Goal: Task Accomplishment & Management: Manage account settings

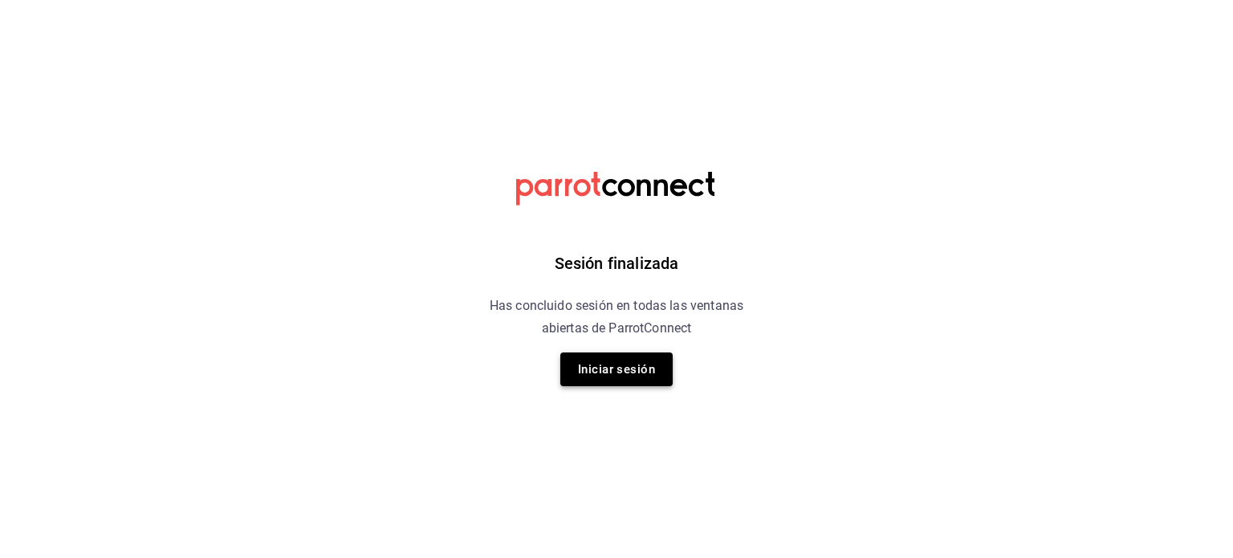
click at [657, 376] on button "Iniciar sesión" at bounding box center [616, 369] width 112 height 34
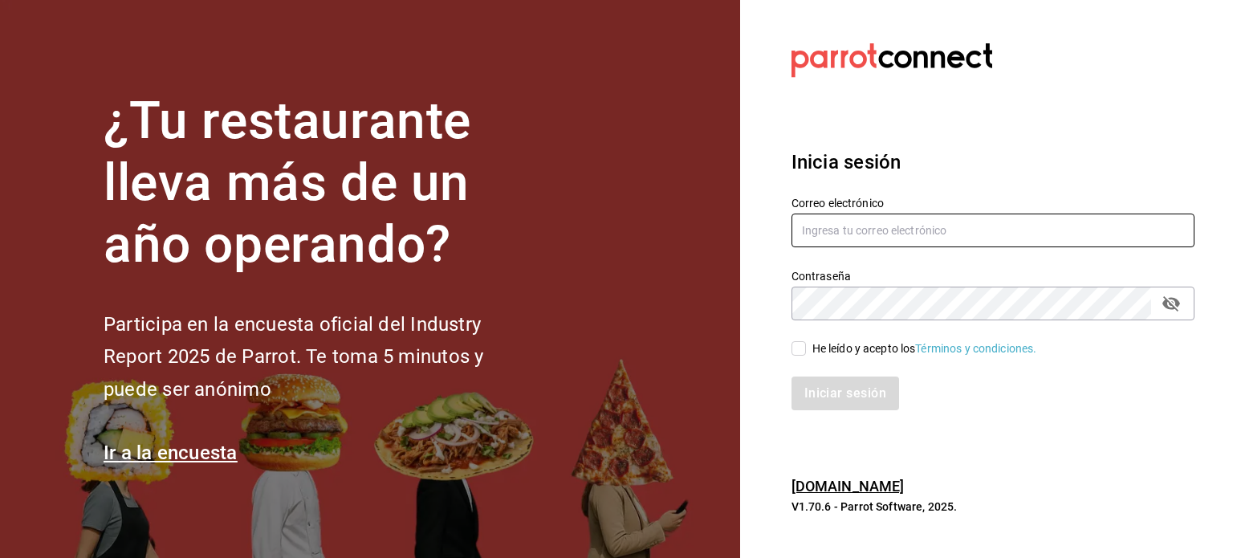
type input "magda@parrotsoftware.io"
drag, startPoint x: 996, startPoint y: 232, endPoint x: 733, endPoint y: 215, distance: 263.9
click at [733, 215] on div "¿Tu restaurante lleva más de un año operando? Participa en la encuesta oficial …" at bounding box center [616, 279] width 1233 height 558
paste input "Comida Feliz"
type input "Comida Feliz"
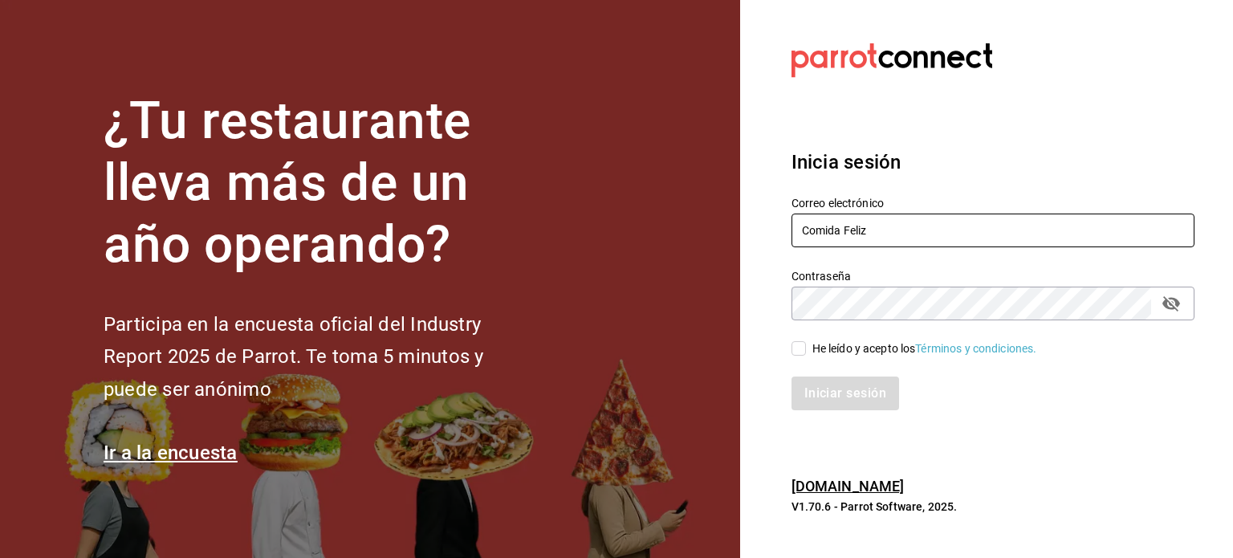
drag, startPoint x: 902, startPoint y: 231, endPoint x: 766, endPoint y: 233, distance: 135.7
click at [766, 233] on section "Datos incorrectos. Verifica que tu Correo o Contraseña estén bien escritos. Ini…" at bounding box center [986, 279] width 493 height 558
paste input "shots@mty.com Parr0tConnec7"
click at [925, 228] on input "shots@mty.com Parr0tConnec7" at bounding box center [993, 231] width 403 height 34
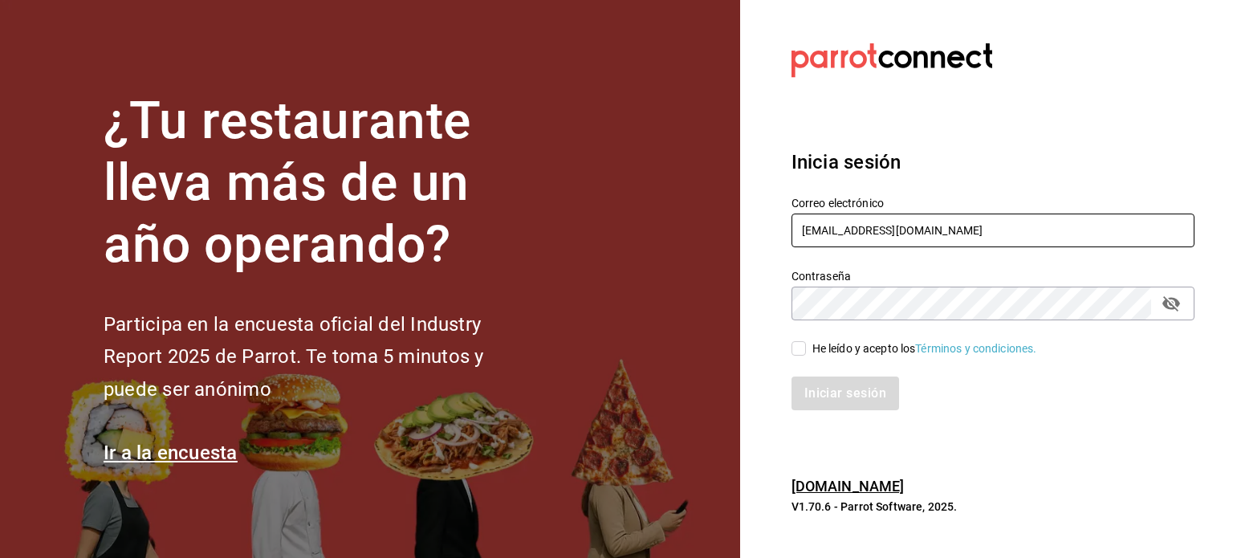
type input "shots@mty.com"
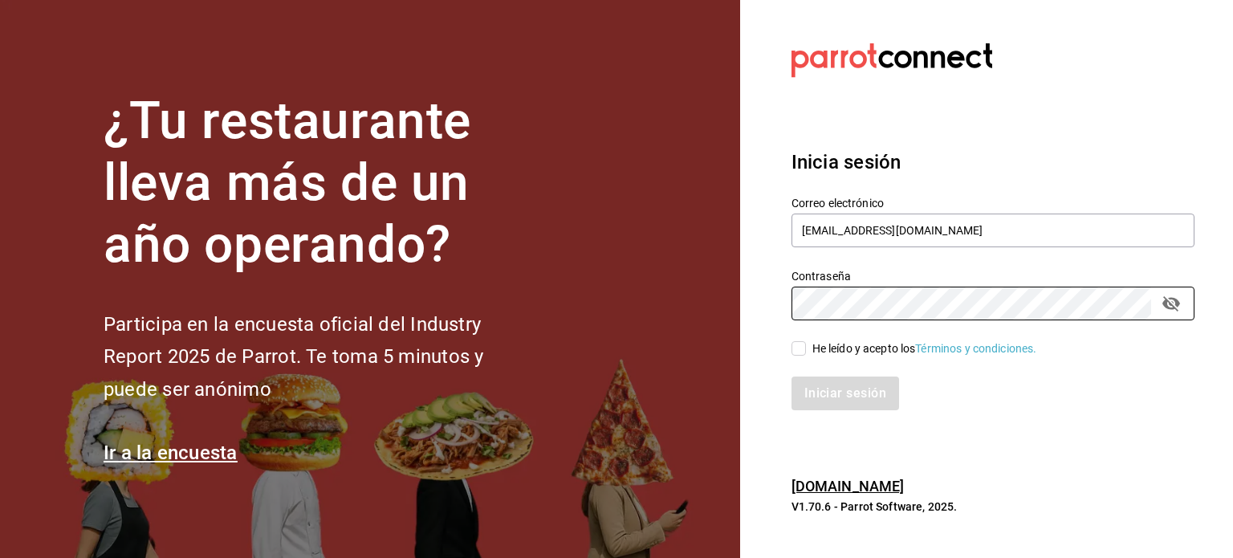
click at [779, 308] on div "Contraseña Contraseña" at bounding box center [983, 285] width 422 height 71
click at [813, 348] on div "He leído y acepto los Términos y condiciones." at bounding box center [925, 348] width 225 height 17
click at [806, 348] on input "He leído y acepto los Términos y condiciones." at bounding box center [799, 348] width 14 height 14
checkbox input "true"
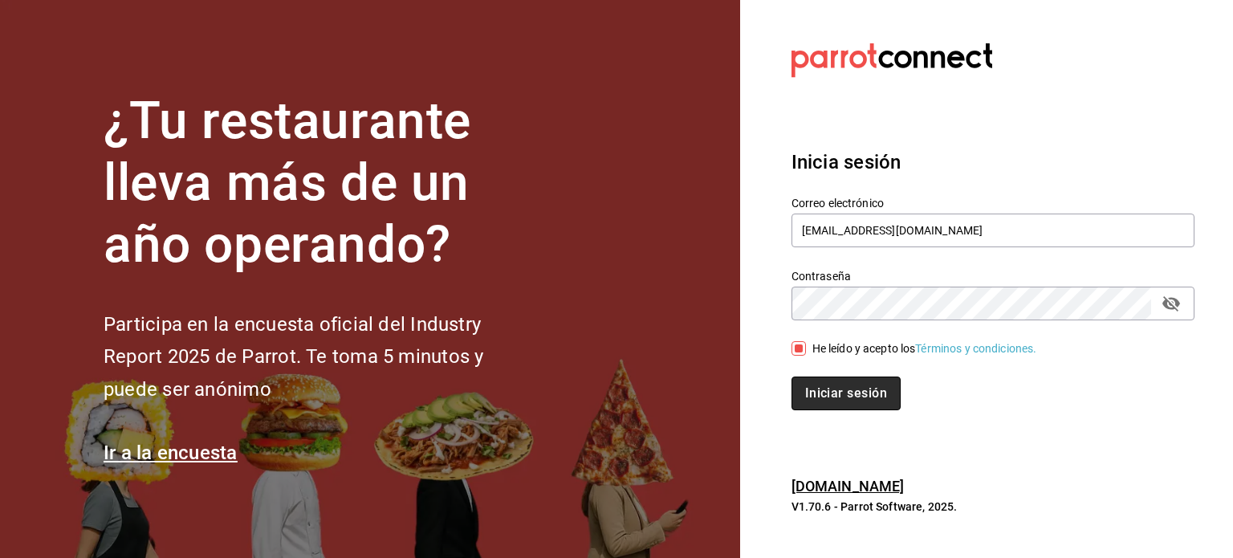
click at [833, 401] on button "Iniciar sesión" at bounding box center [846, 394] width 109 height 34
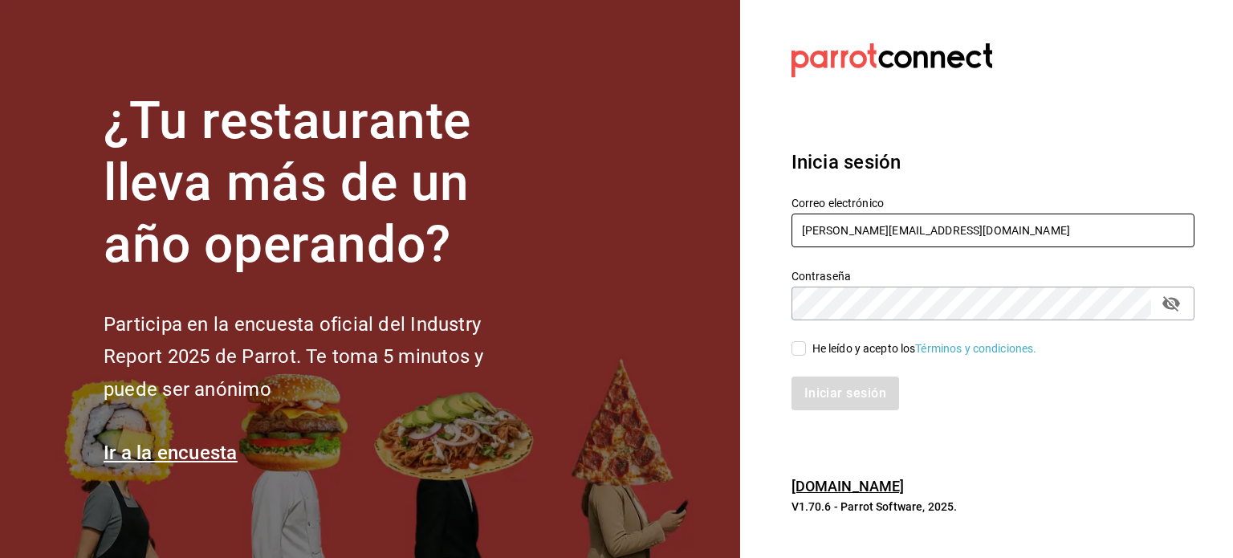
click at [819, 228] on input "magda@parrotsoftware.io" at bounding box center [993, 231] width 403 height 34
type input "indira@parrotsoftware.io"
click at [1182, 311] on button "passwordField" at bounding box center [1171, 303] width 27 height 27
click at [821, 348] on div "He leído y acepto los Términos y condiciones." at bounding box center [925, 348] width 225 height 17
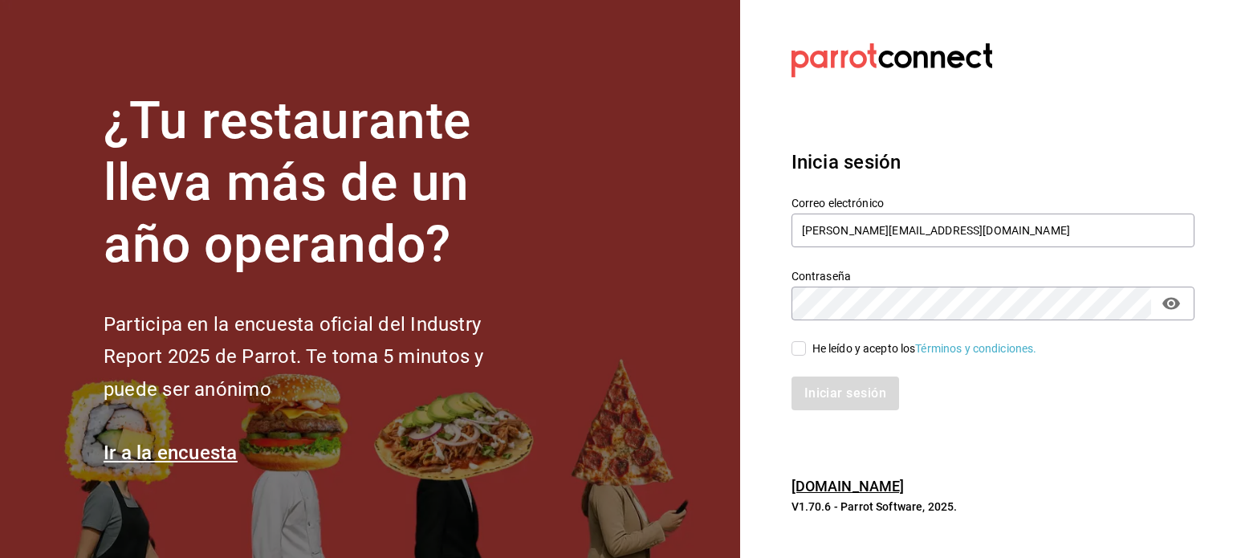
click at [806, 348] on input "He leído y acepto los Términos y condiciones." at bounding box center [799, 348] width 14 height 14
checkbox input "true"
click at [844, 402] on button "Iniciar sesión" at bounding box center [846, 394] width 109 height 34
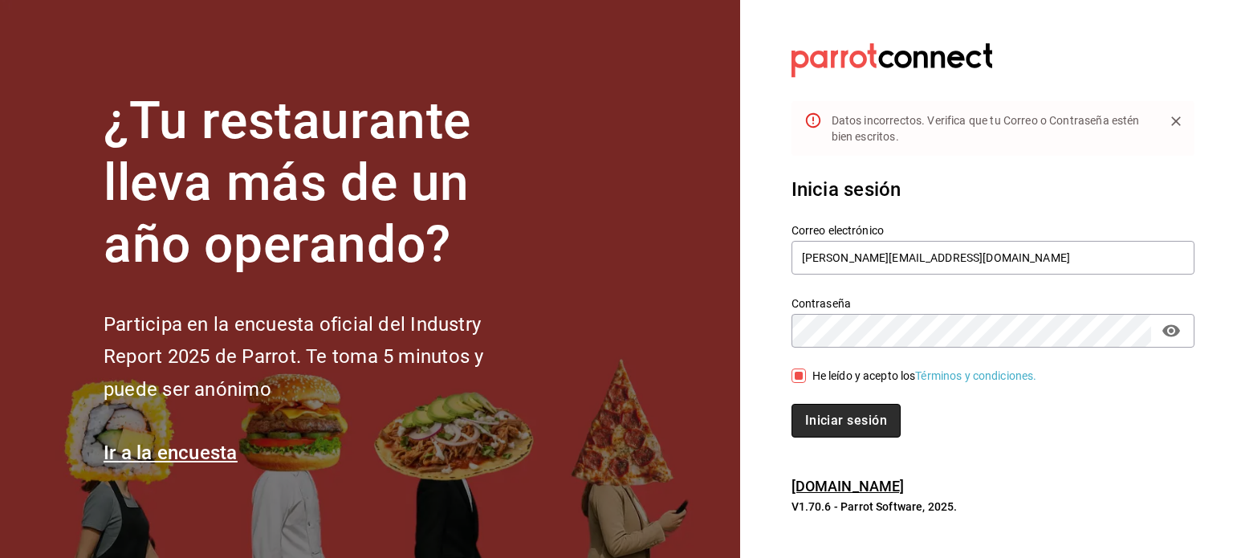
click at [861, 420] on button "Iniciar sesión" at bounding box center [846, 421] width 109 height 34
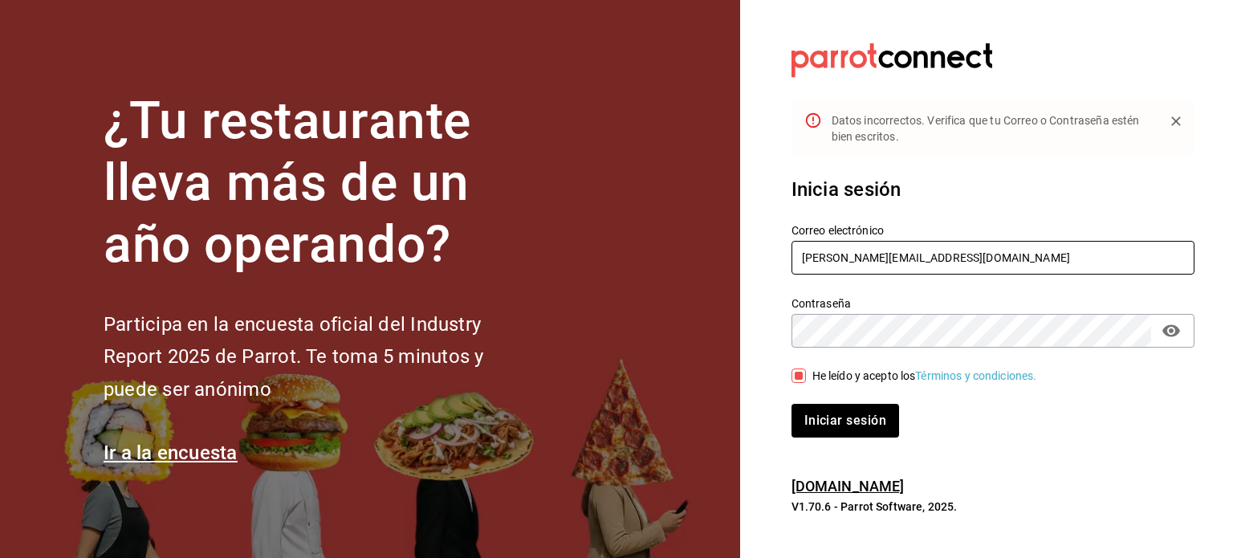
drag, startPoint x: 977, startPoint y: 256, endPoint x: 739, endPoint y: 230, distance: 239.8
click at [739, 230] on div "¿Tu restaurante lleva más de un año operando? Participa en la encuesta oficial …" at bounding box center [616, 279] width 1233 height 558
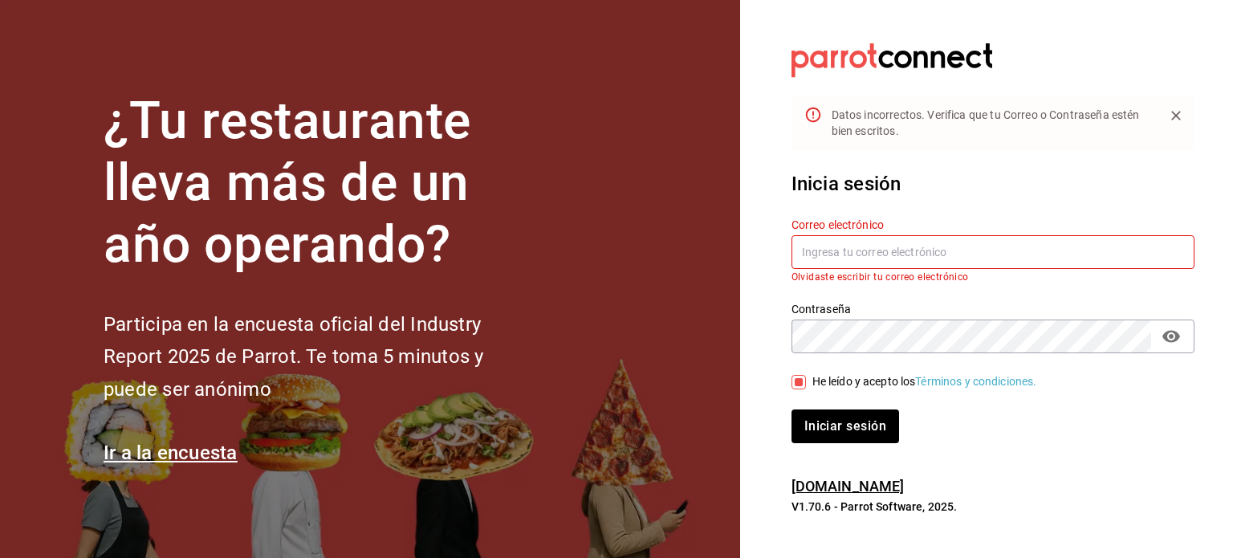
paste input "dairy@sanjeronimo.com sanjeronimo"
click at [986, 256] on input "dairy@sanjeronimo.com sanjeronimo" at bounding box center [993, 252] width 403 height 34
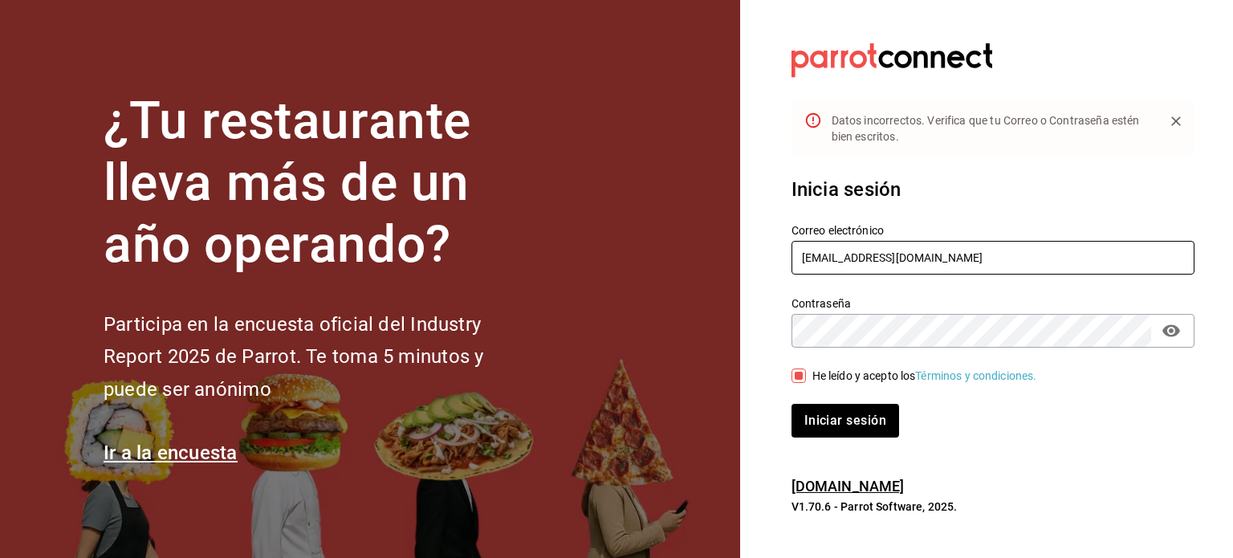
type input "dairy@sanjeronimo.com"
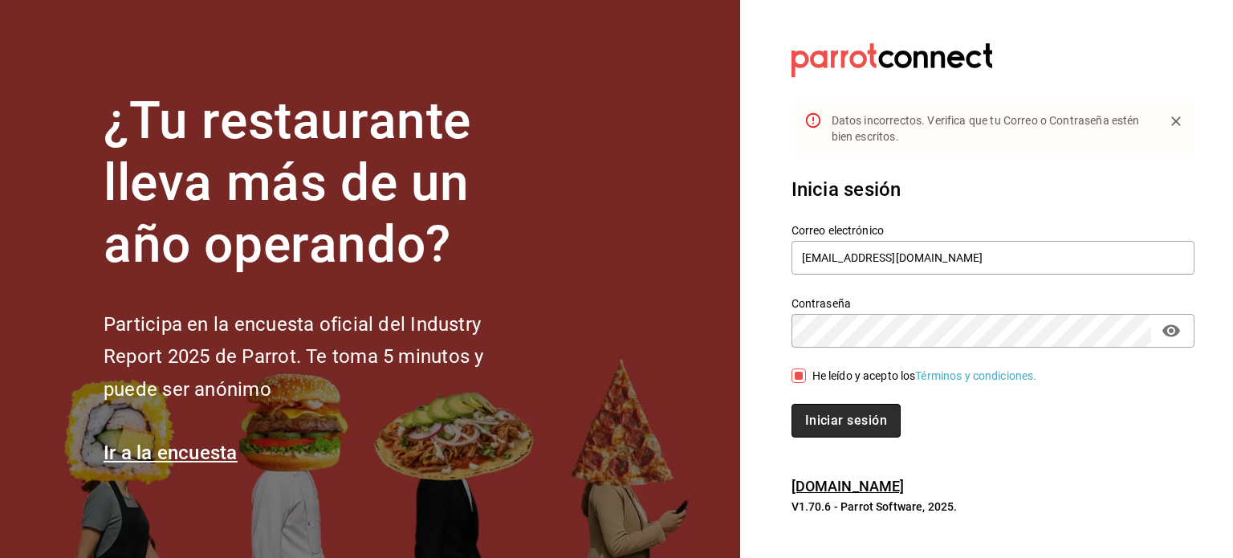
click at [837, 424] on button "Iniciar sesión" at bounding box center [846, 421] width 109 height 34
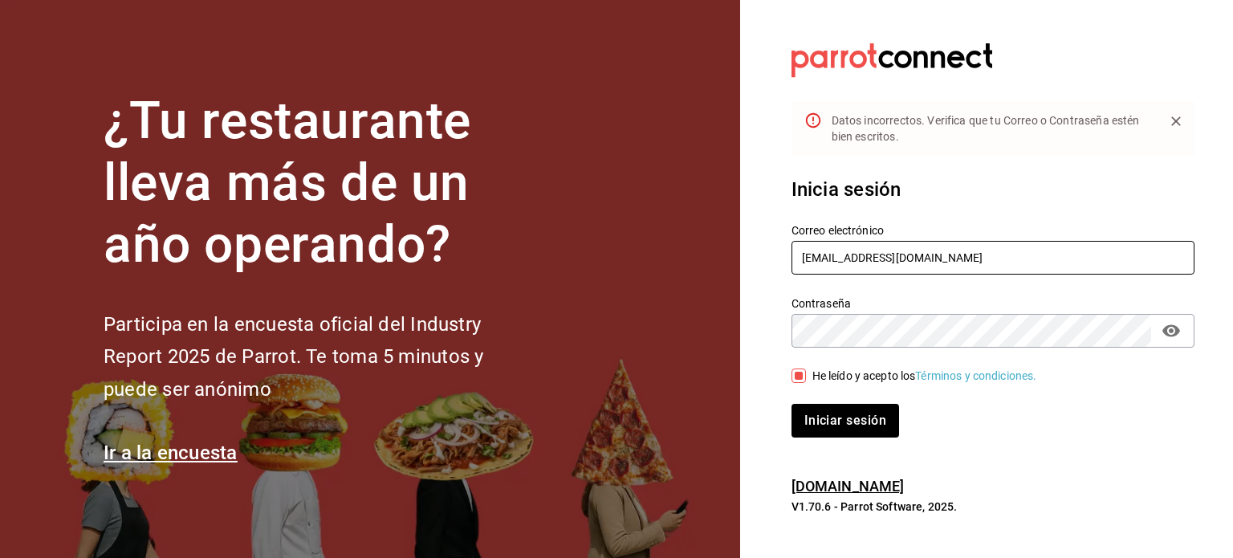
drag, startPoint x: 991, startPoint y: 257, endPoint x: 760, endPoint y: 246, distance: 230.7
click at [760, 246] on section "Datos incorrectos. Verifica que tu Correo o Contraseña estén bien escritos. Ini…" at bounding box center [986, 279] width 493 height 558
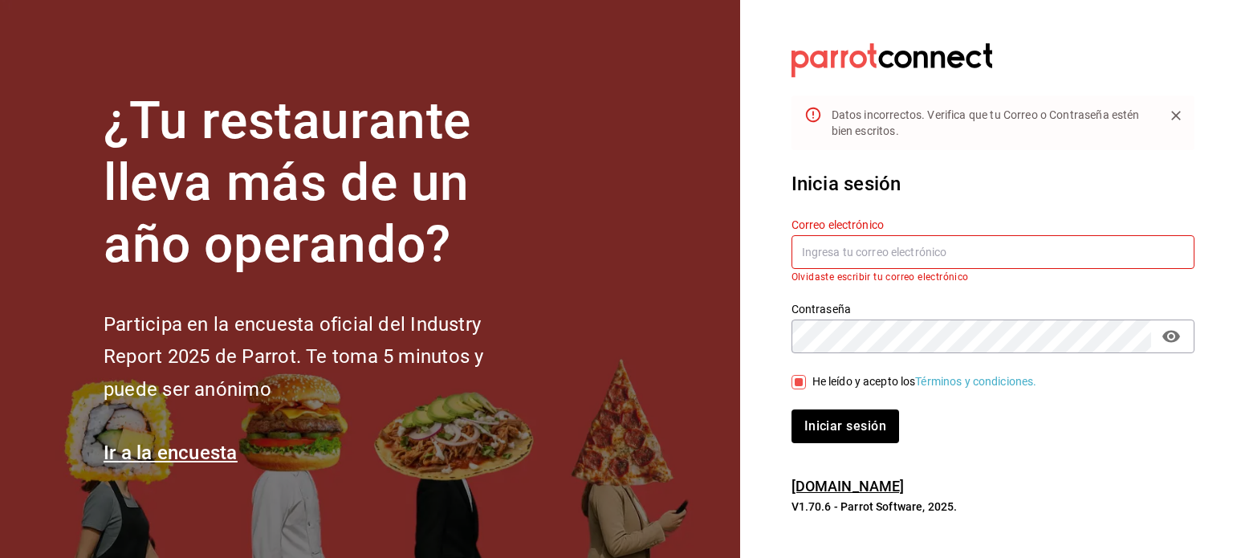
paste input "tejamaniles@texcoco.com"
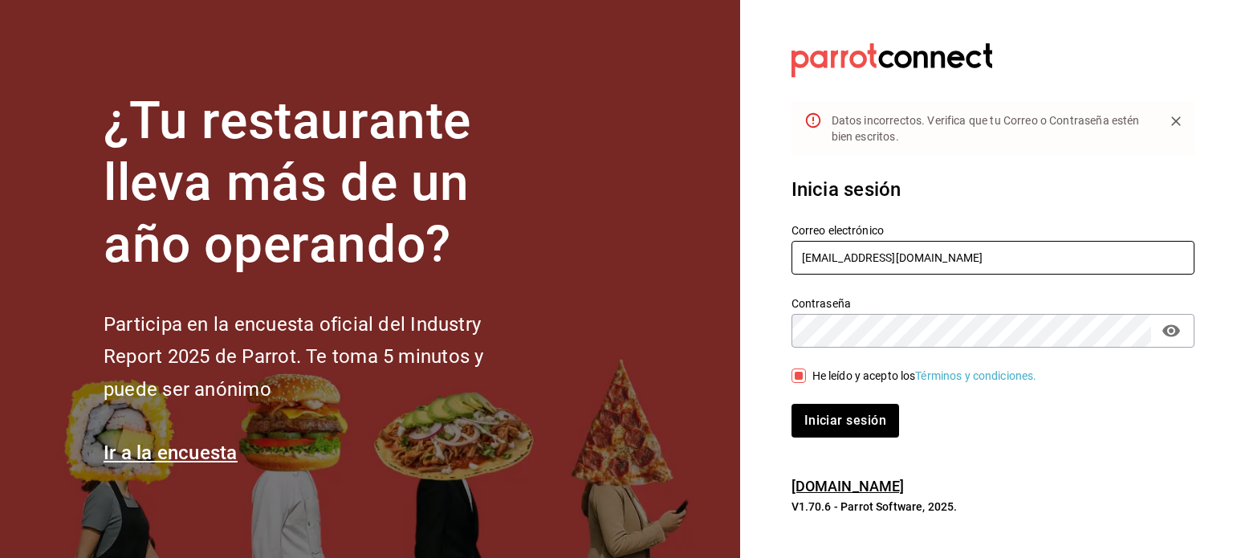
type input "tejamaniles@texcoco.com"
click at [760, 340] on section "Datos incorrectos. Verifica que tu Correo o Contraseña estén bien escritos. Ini…" at bounding box center [986, 279] width 493 height 558
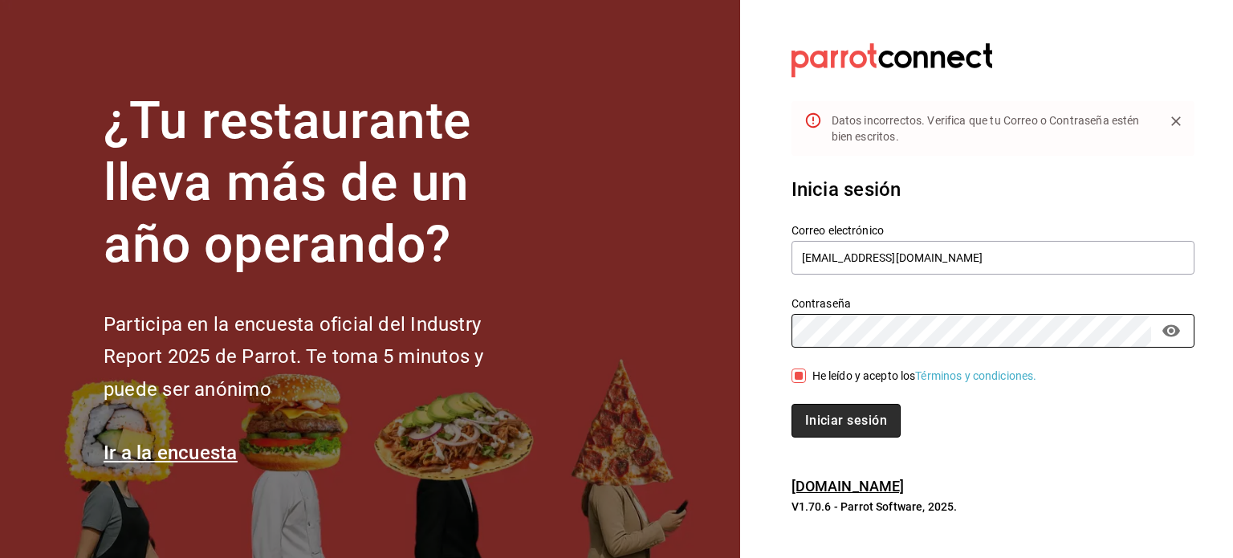
click at [813, 427] on button "Iniciar sesión" at bounding box center [846, 421] width 109 height 34
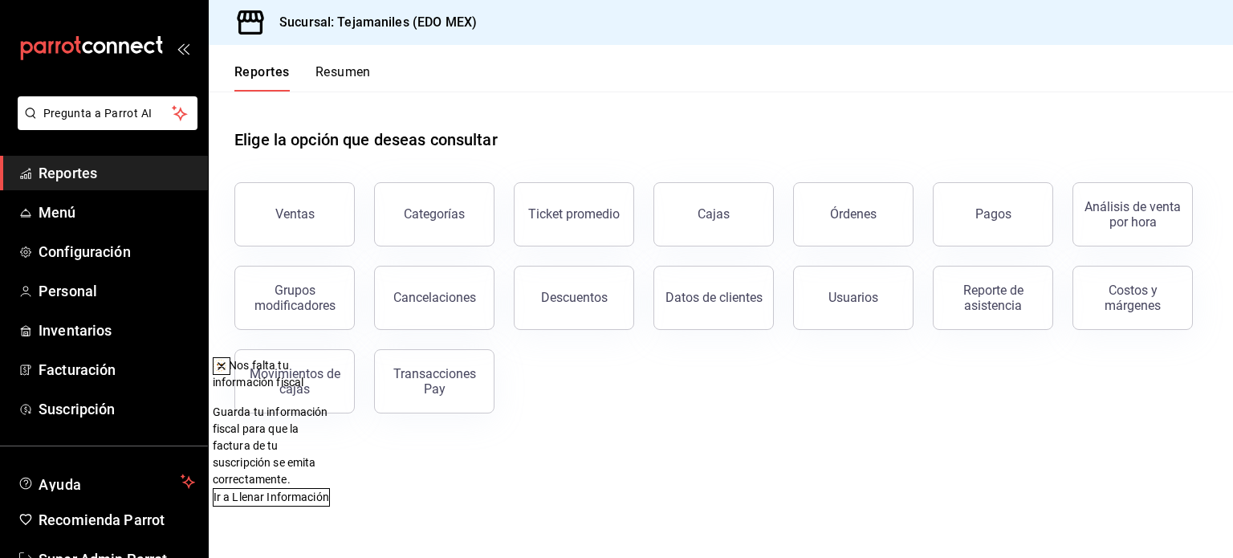
scroll to position [47, 0]
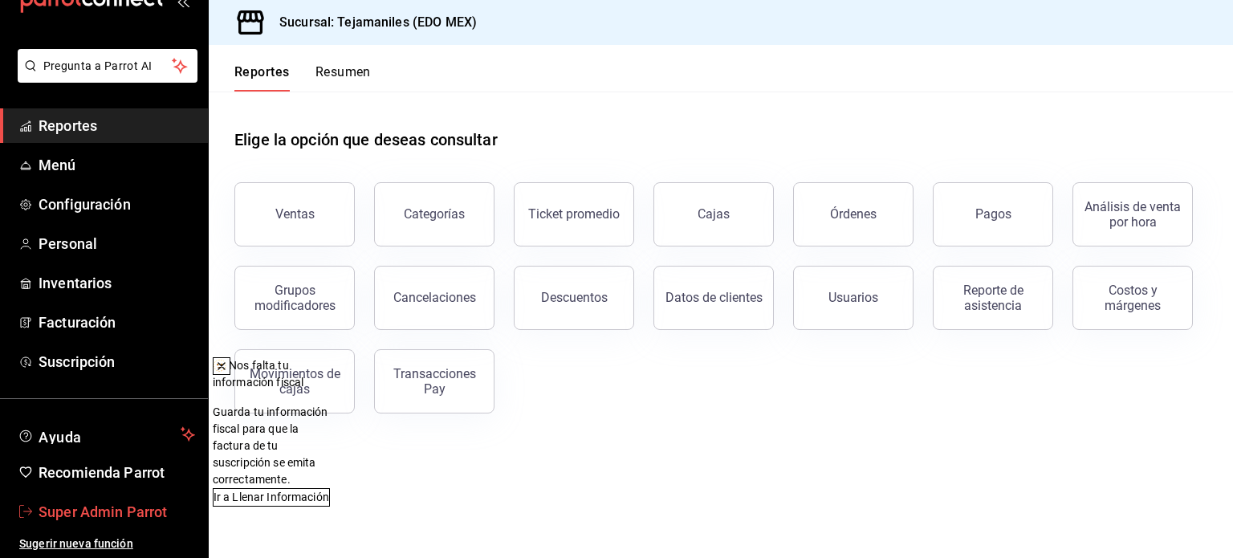
click at [108, 513] on span "Super Admin Parrot" at bounding box center [117, 512] width 157 height 22
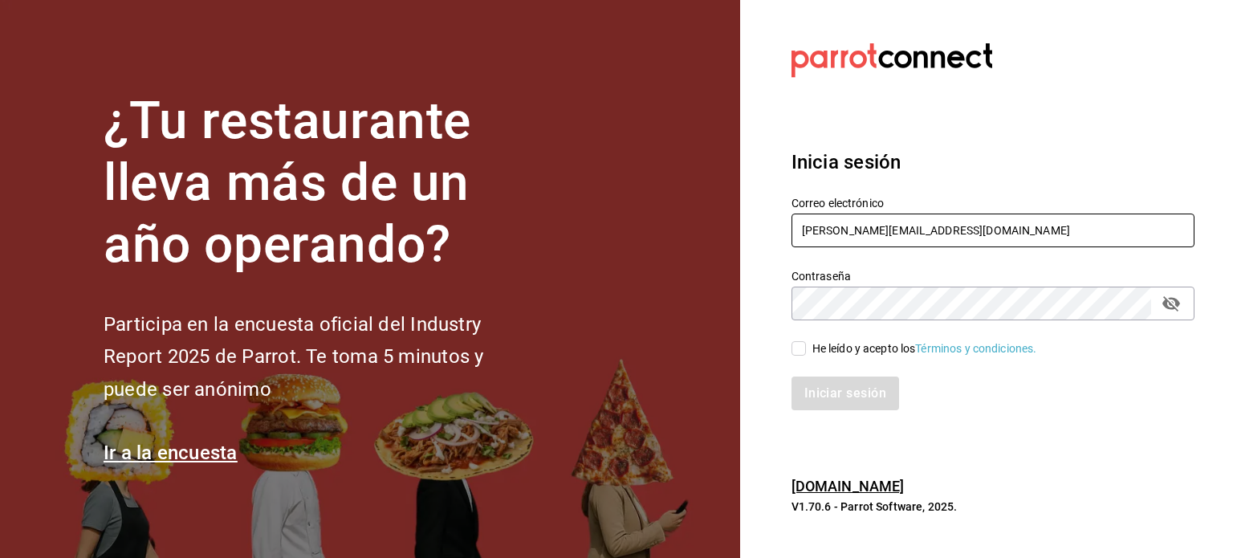
drag, startPoint x: 963, startPoint y: 234, endPoint x: 821, endPoint y: 237, distance: 142.1
click at [821, 237] on input "magda@parrotsoftware.io" at bounding box center [993, 231] width 403 height 34
type input "indira@parrotsoftware.io"
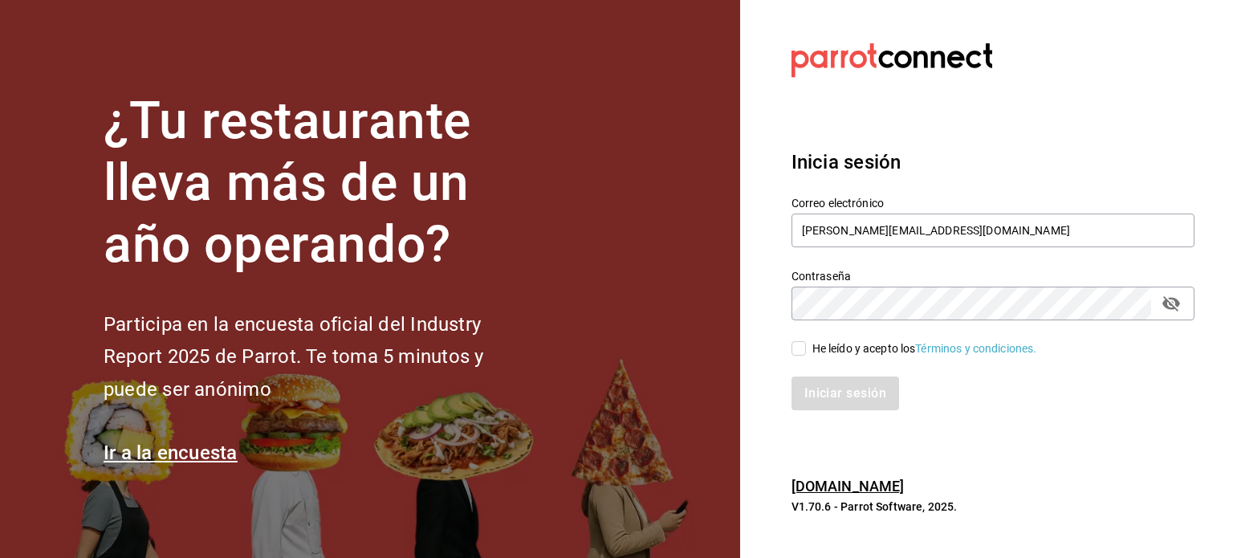
click at [802, 352] on input "He leído y acepto los Términos y condiciones." at bounding box center [799, 348] width 14 height 14
checkbox input "true"
click at [847, 390] on button "Iniciar sesión" at bounding box center [846, 394] width 109 height 34
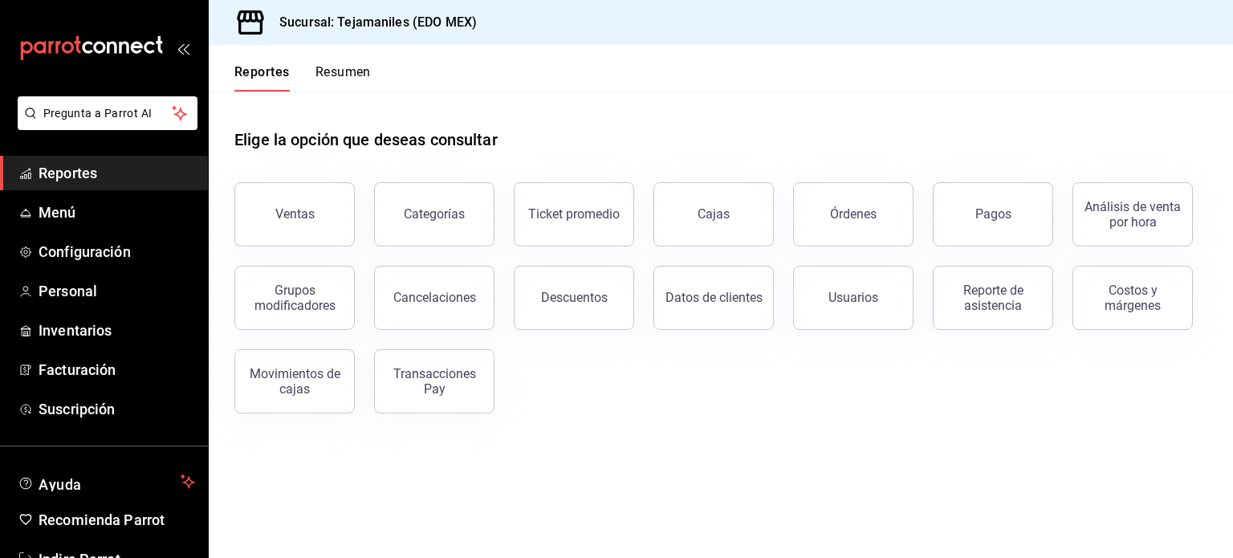
scroll to position [47, 0]
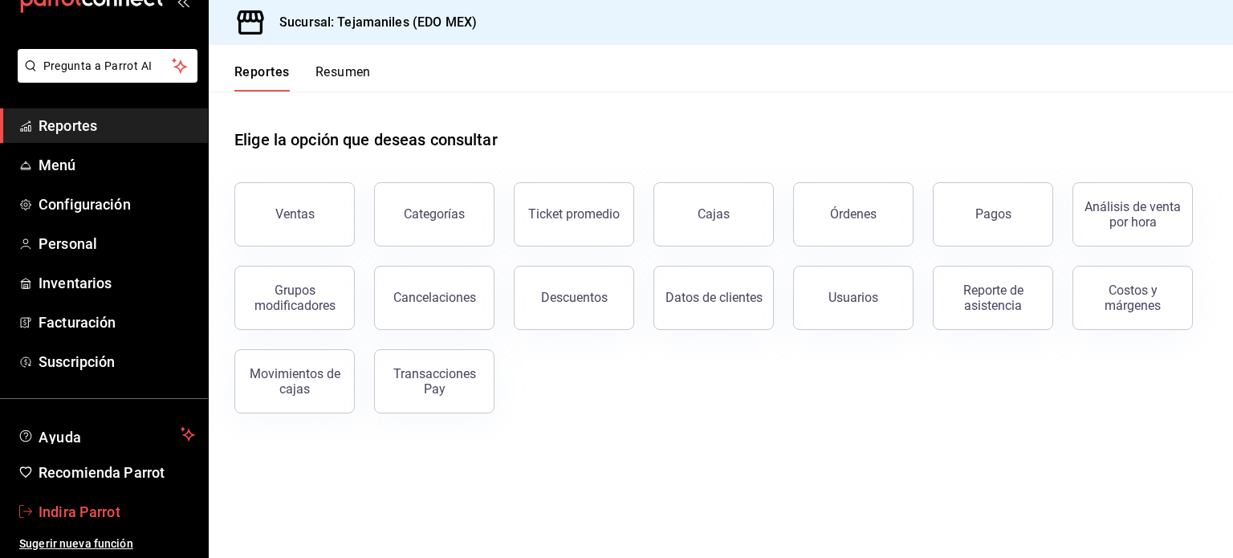
click at [112, 509] on span "Indira Parrot" at bounding box center [117, 512] width 157 height 22
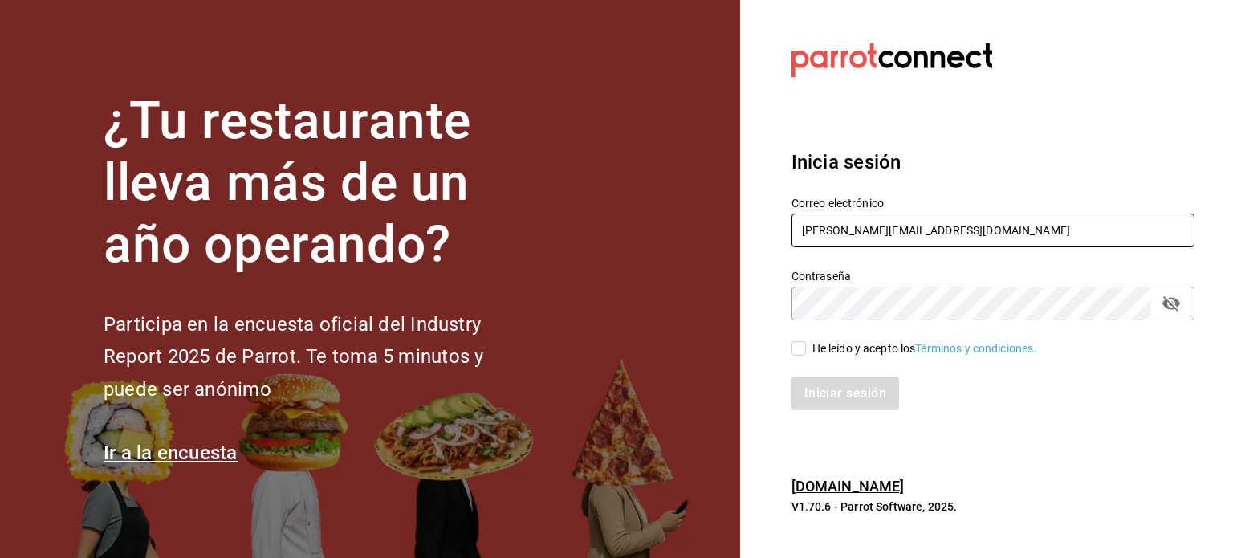
drag, startPoint x: 969, startPoint y: 222, endPoint x: 776, endPoint y: 215, distance: 192.8
click at [776, 215] on div "Correo electrónico [PERSON_NAME][EMAIL_ADDRESS][DOMAIN_NAME]" at bounding box center [983, 213] width 422 height 73
paste input "[EMAIL_ADDRESS][DOMAIN_NAME] Parr0tConnec7"
click at [1002, 234] on input "[EMAIL_ADDRESS][DOMAIN_NAME] Parr0tConnec7" at bounding box center [993, 231] width 403 height 34
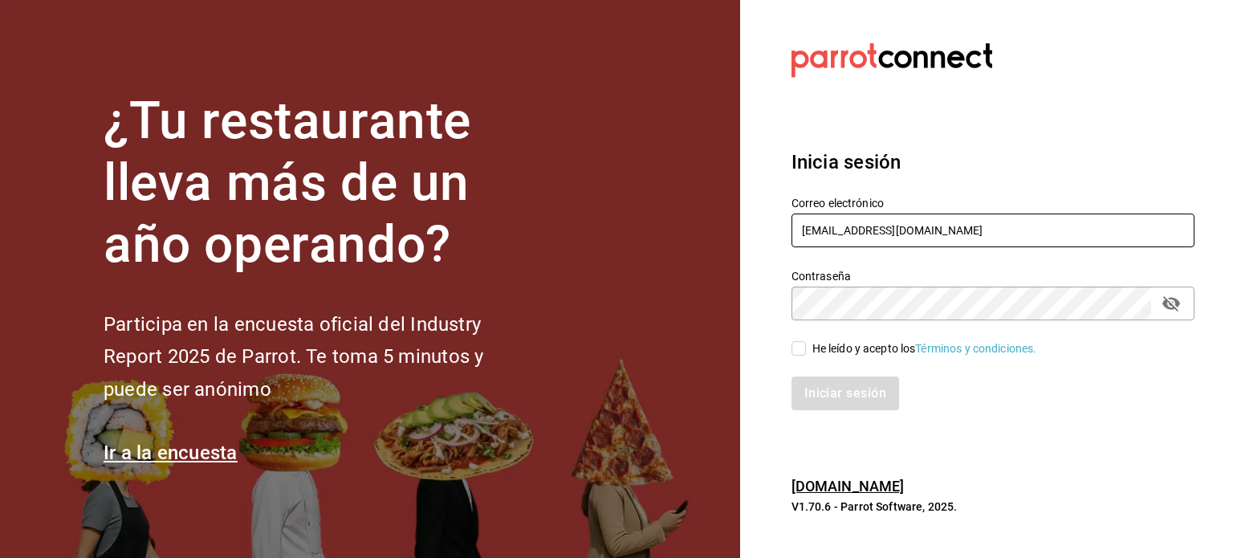
type input "[EMAIL_ADDRESS][DOMAIN_NAME]"
click at [829, 351] on div "He leído y acepto los Términos y condiciones." at bounding box center [925, 348] width 225 height 17
click at [806, 351] on input "He leído y acepto los Términos y condiciones." at bounding box center [799, 348] width 14 height 14
checkbox input "true"
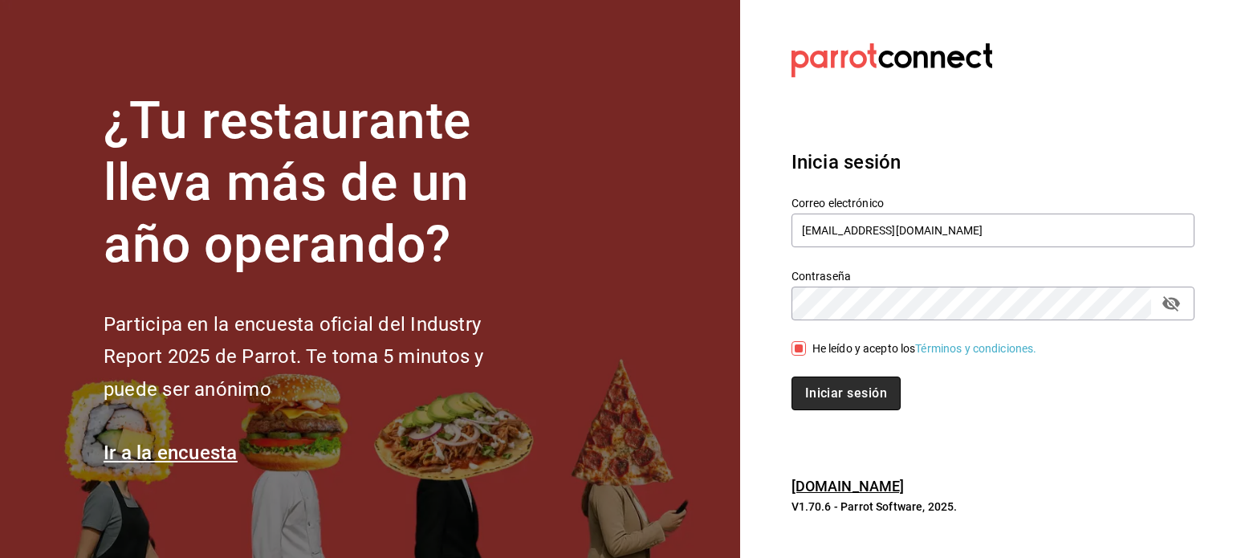
click at [847, 397] on button "Iniciar sesión" at bounding box center [846, 394] width 109 height 34
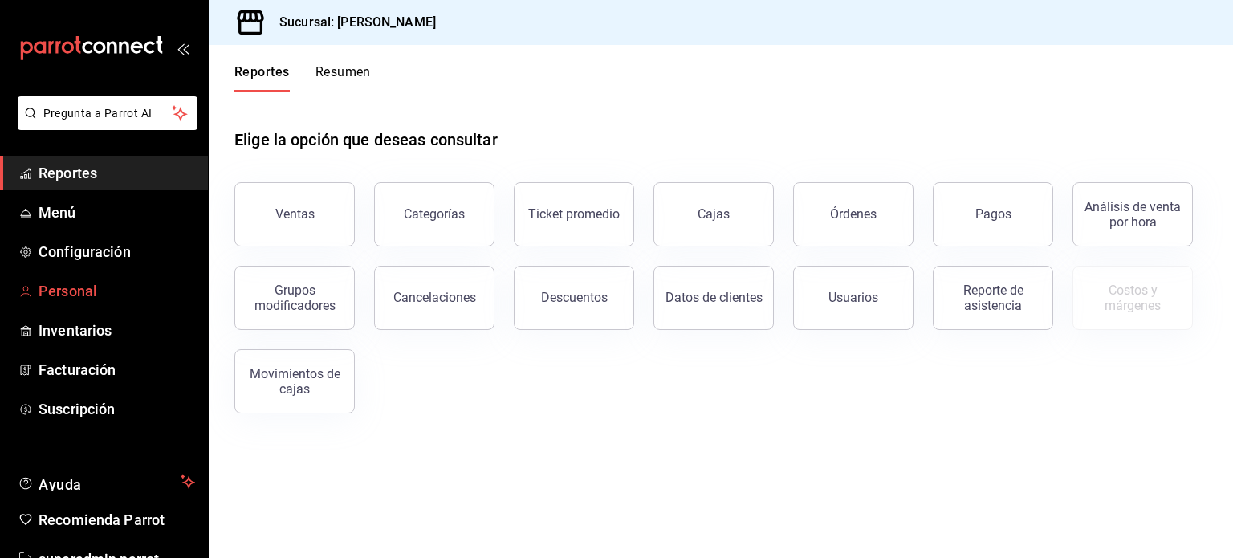
click at [79, 287] on span "Personal" at bounding box center [117, 291] width 157 height 22
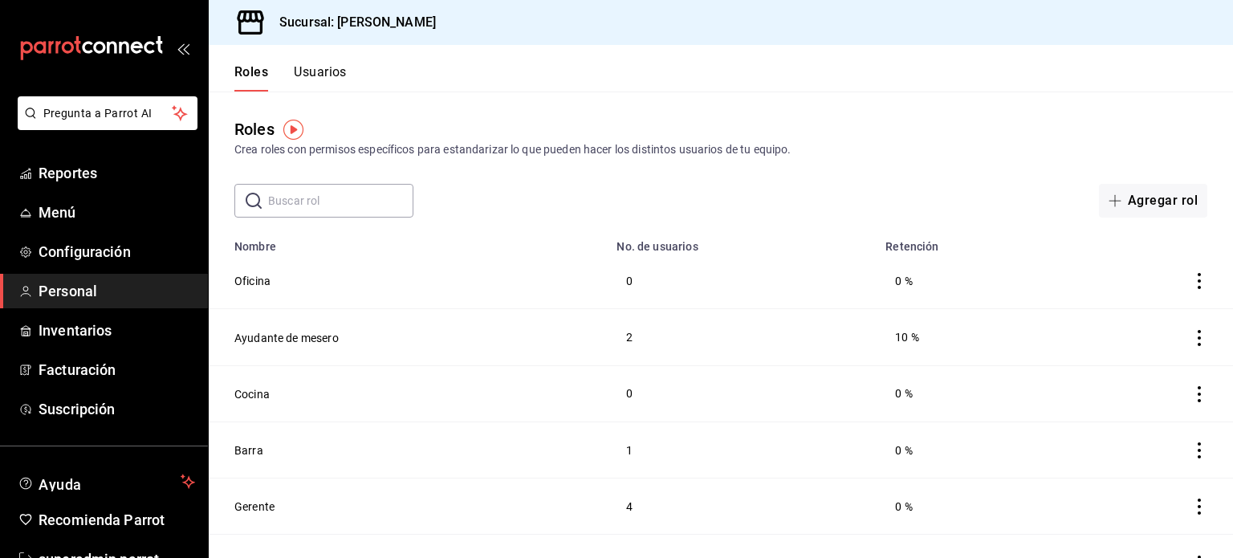
click at [308, 76] on button "Usuarios" at bounding box center [320, 77] width 53 height 27
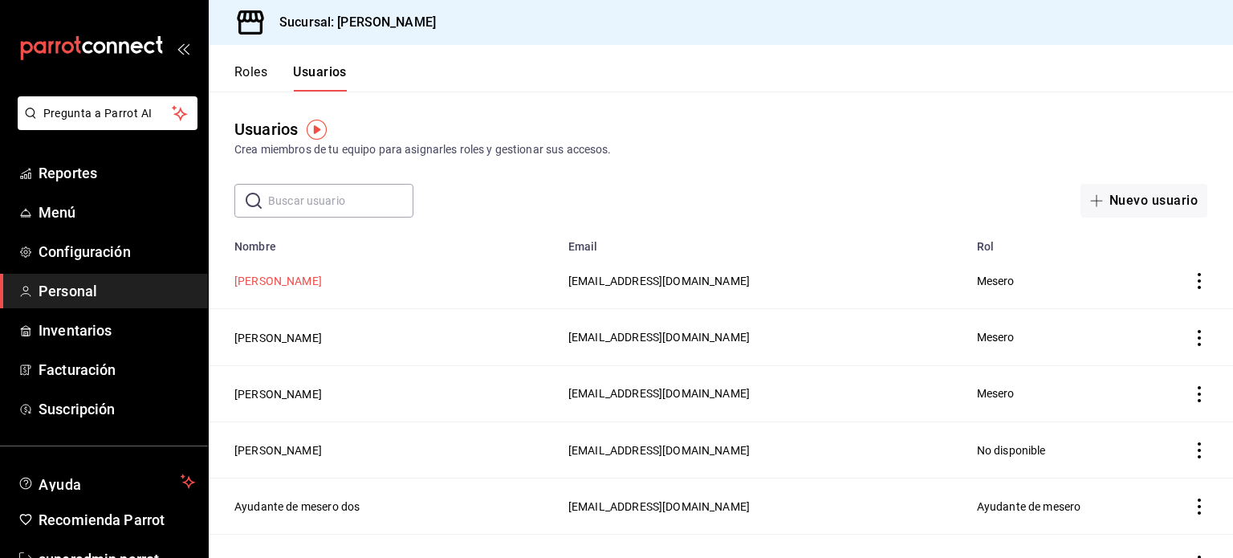
click at [265, 278] on button "[PERSON_NAME]" at bounding box center [278, 281] width 88 height 16
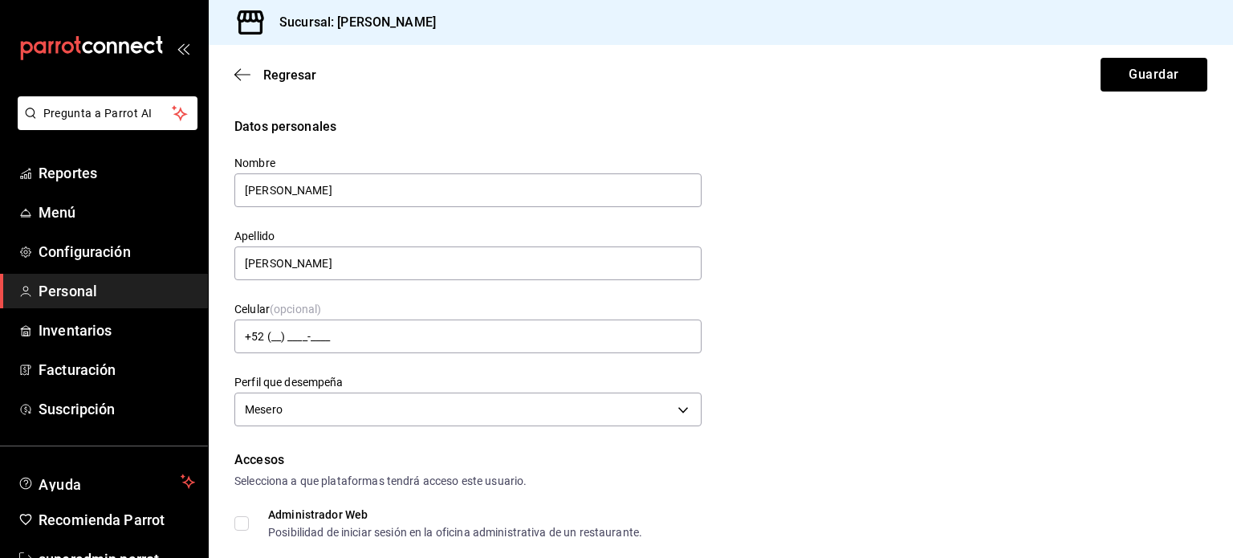
click at [234, 76] on div "Regresar Guardar" at bounding box center [721, 74] width 1024 height 59
click at [245, 75] on icon "button" at bounding box center [242, 74] width 16 height 1
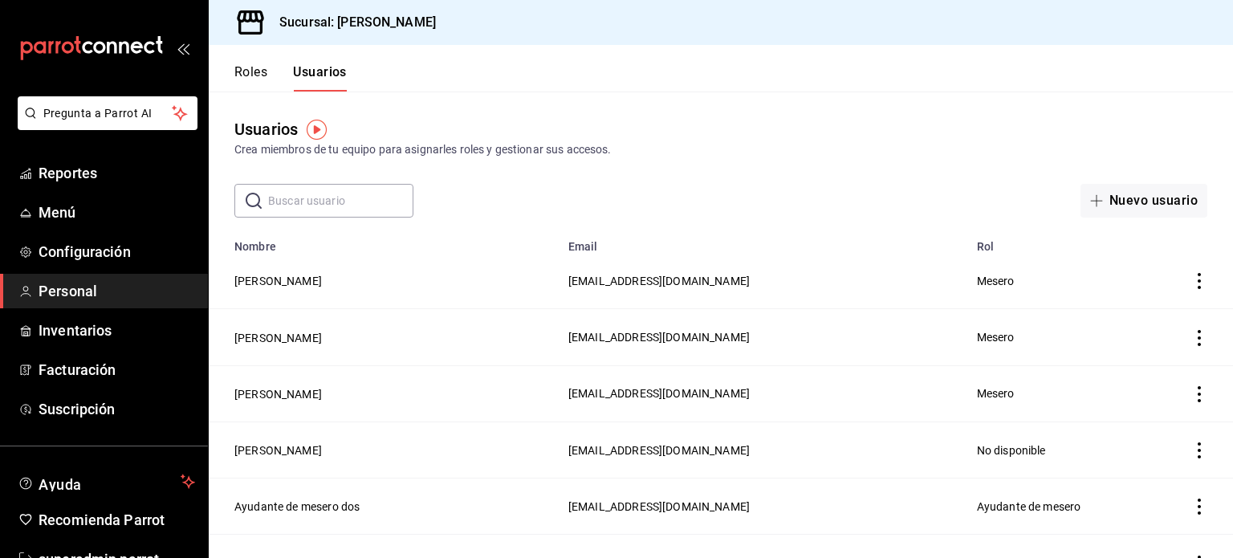
click at [257, 71] on button "Roles" at bounding box center [250, 77] width 33 height 27
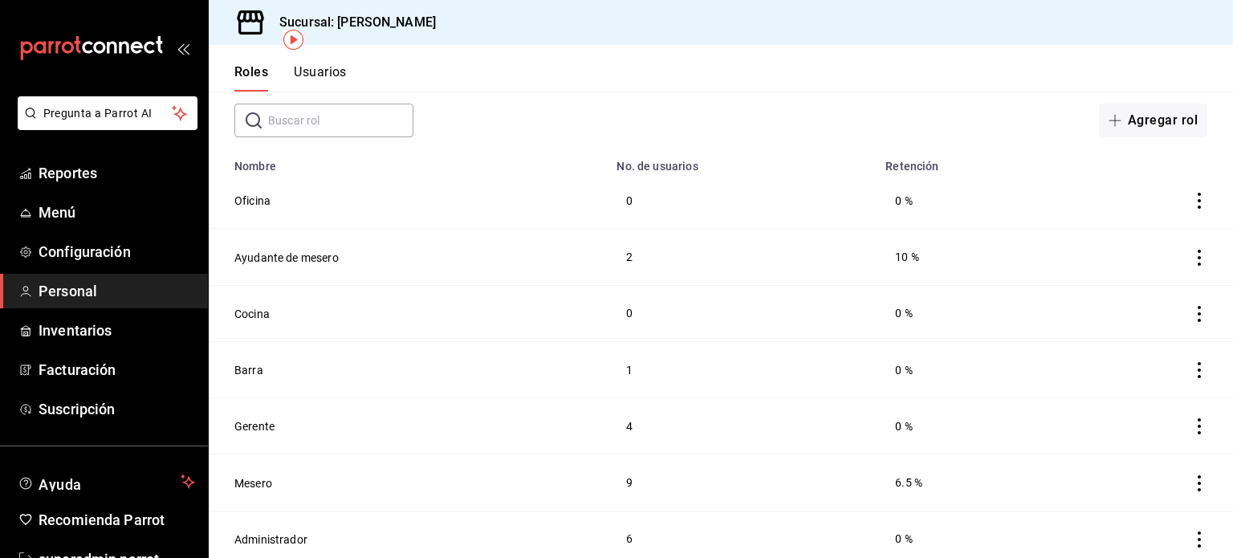
scroll to position [90, 0]
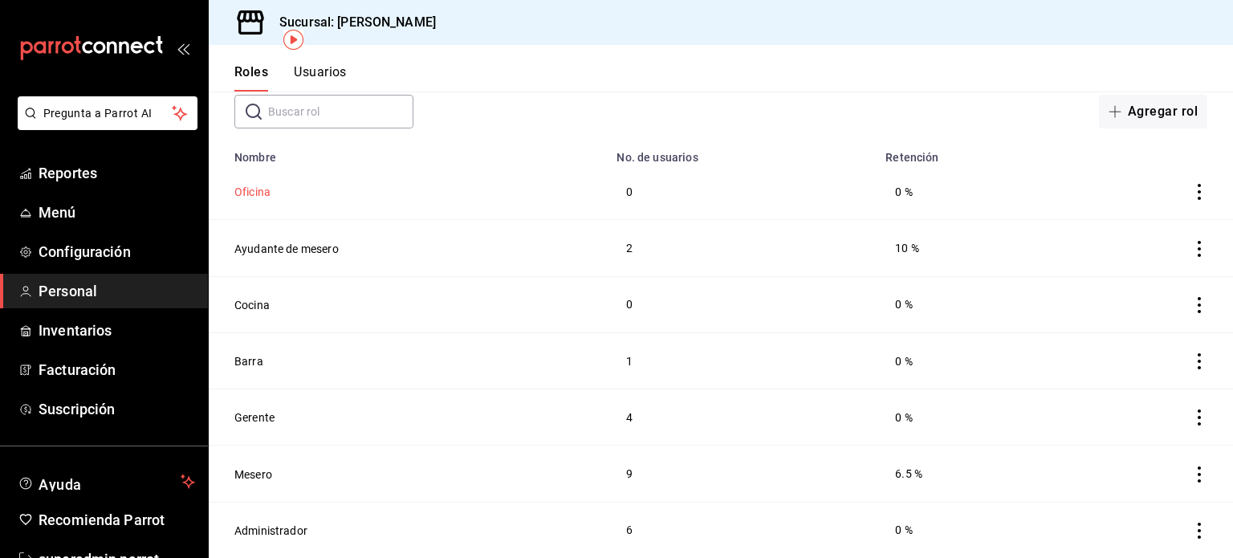
click at [254, 199] on button "Oficina" at bounding box center [252, 192] width 36 height 16
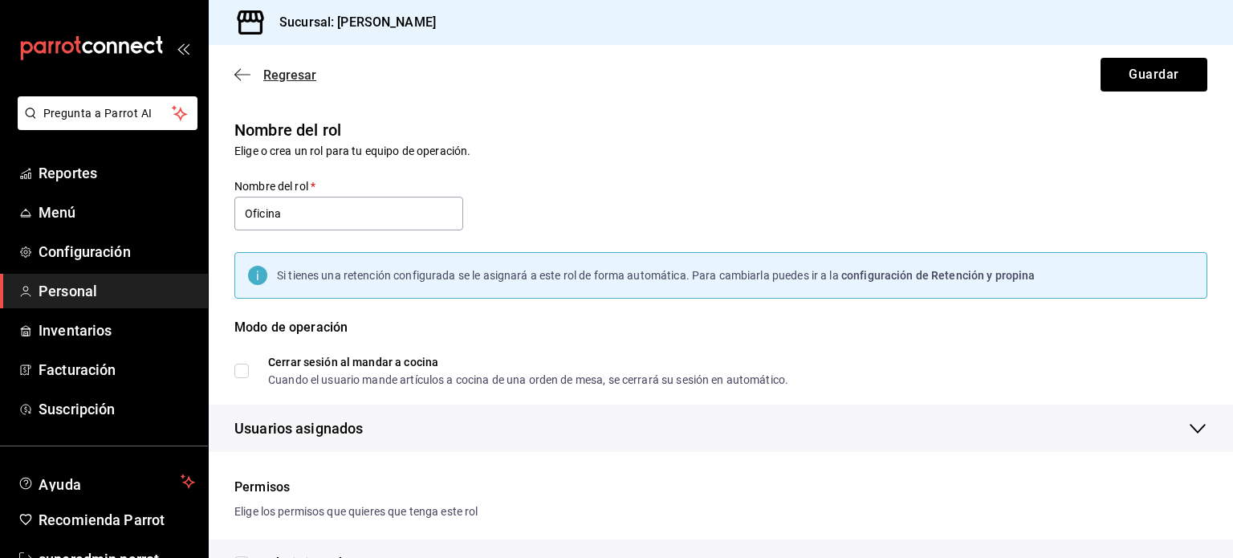
click at [250, 78] on icon "button" at bounding box center [242, 74] width 16 height 14
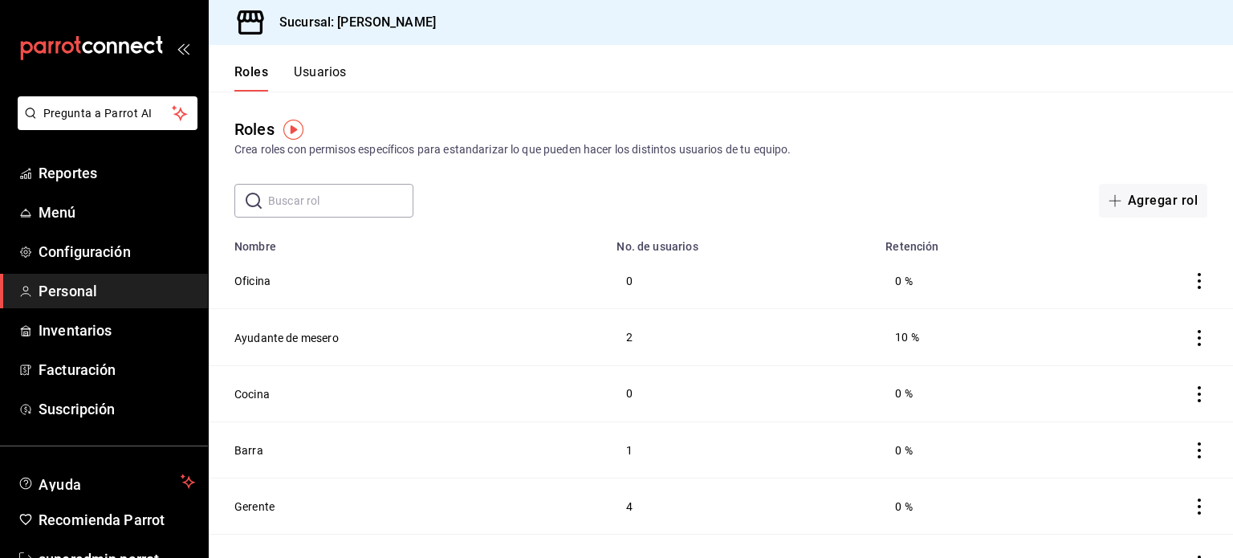
click at [337, 67] on button "Usuarios" at bounding box center [320, 77] width 53 height 27
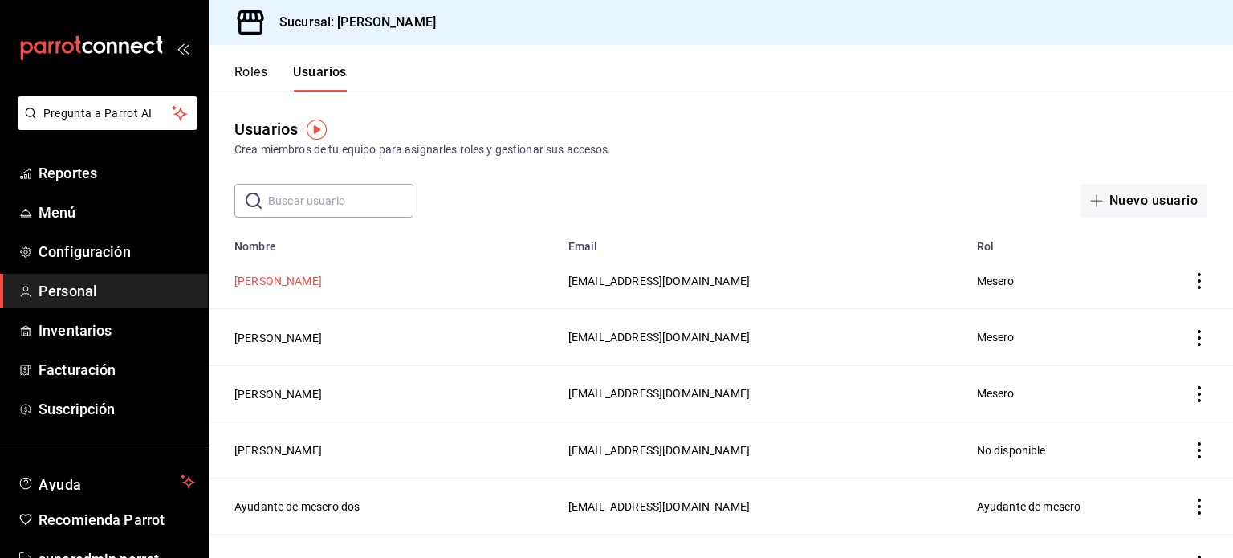
click at [306, 282] on button "[PERSON_NAME]" at bounding box center [278, 281] width 88 height 16
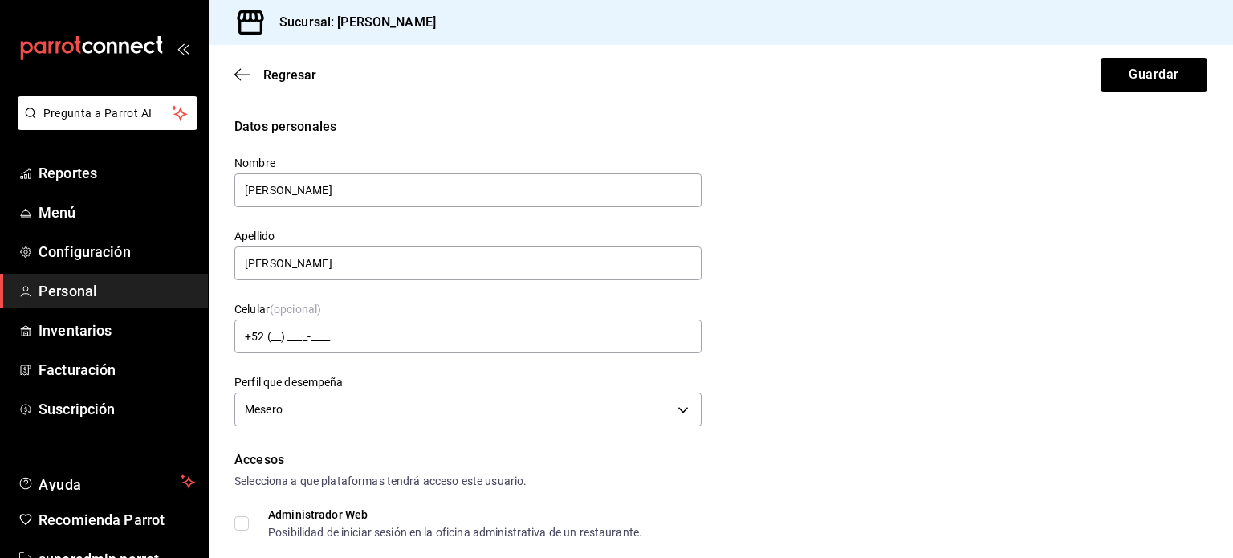
scroll to position [729, 0]
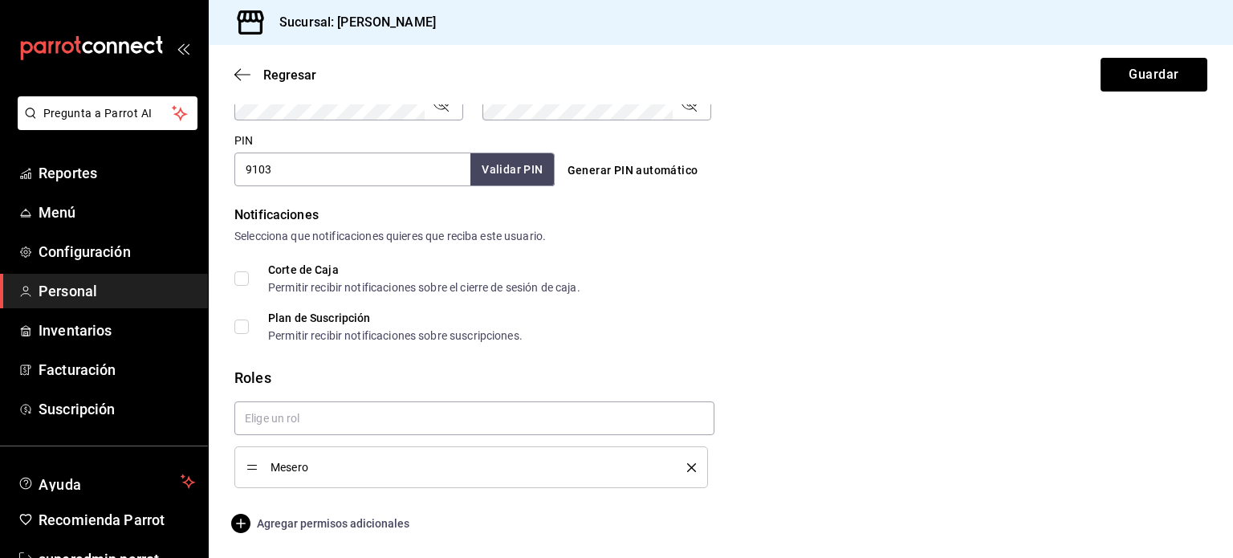
click at [312, 527] on span "Agregar permisos adicionales" at bounding box center [321, 523] width 175 height 19
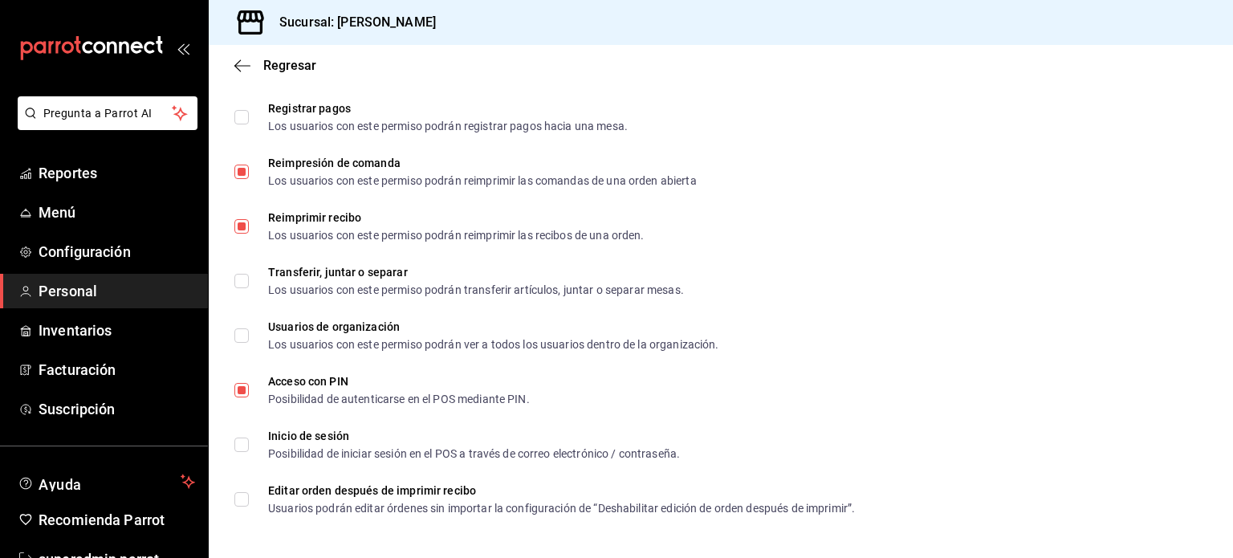
scroll to position [0, 0]
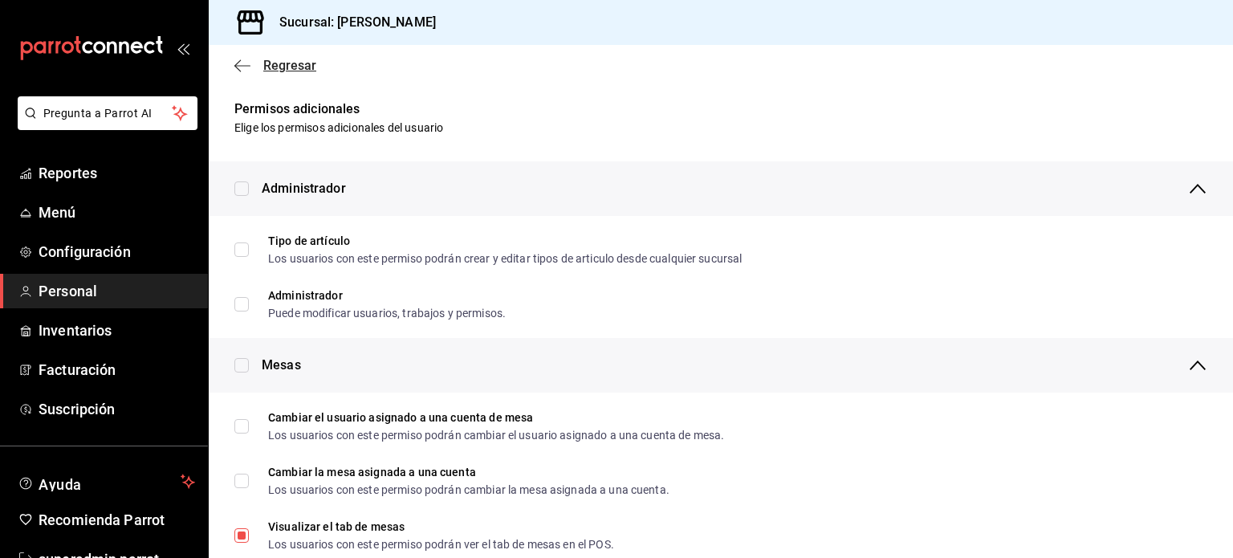
click at [243, 64] on icon "button" at bounding box center [242, 66] width 16 height 14
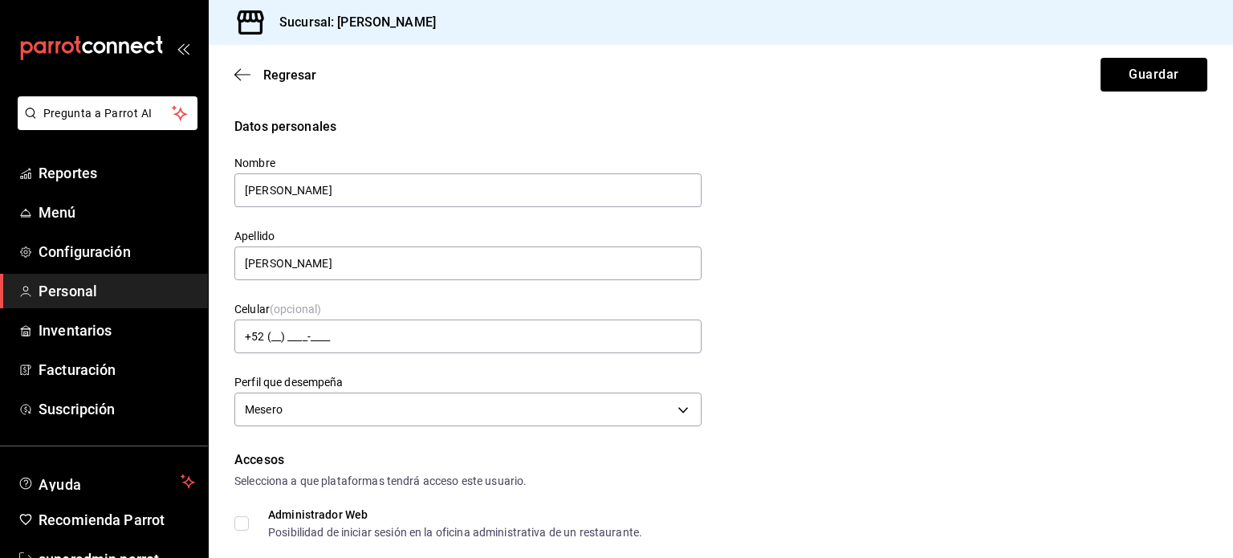
click at [243, 64] on div "Regresar Guardar" at bounding box center [721, 74] width 1024 height 59
click at [239, 72] on icon "button" at bounding box center [242, 74] width 16 height 14
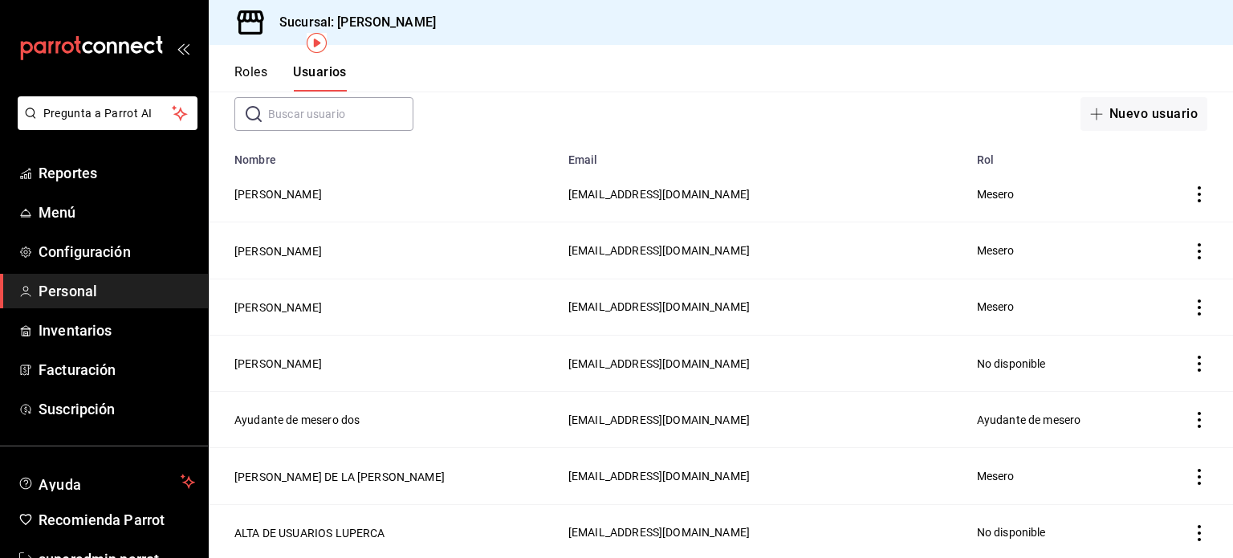
scroll to position [47, 0]
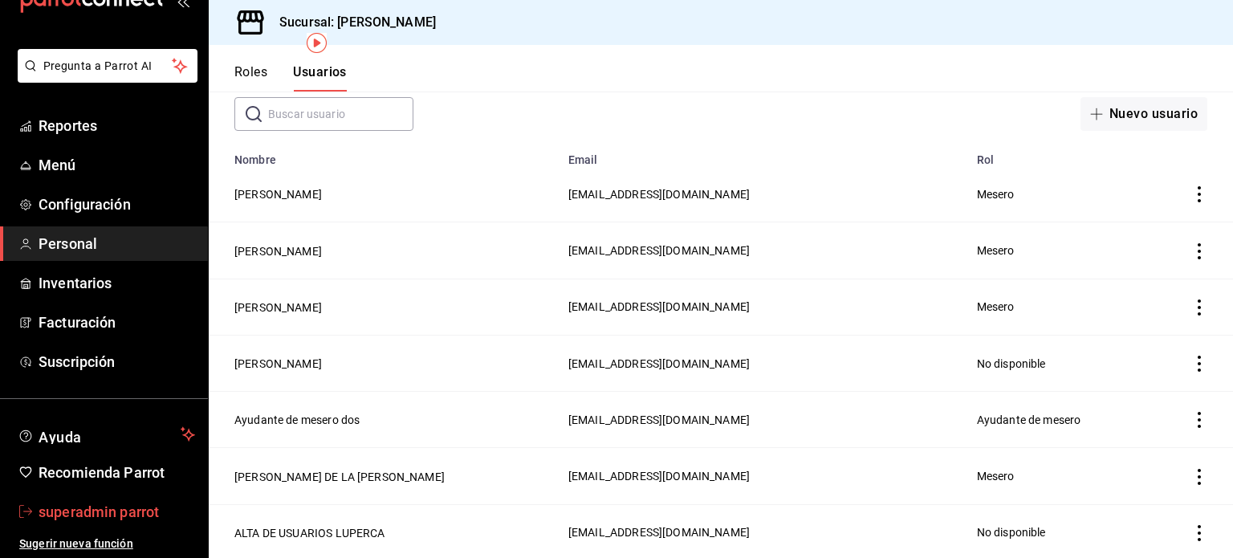
click at [138, 518] on span "superadmin parrot" at bounding box center [117, 512] width 157 height 22
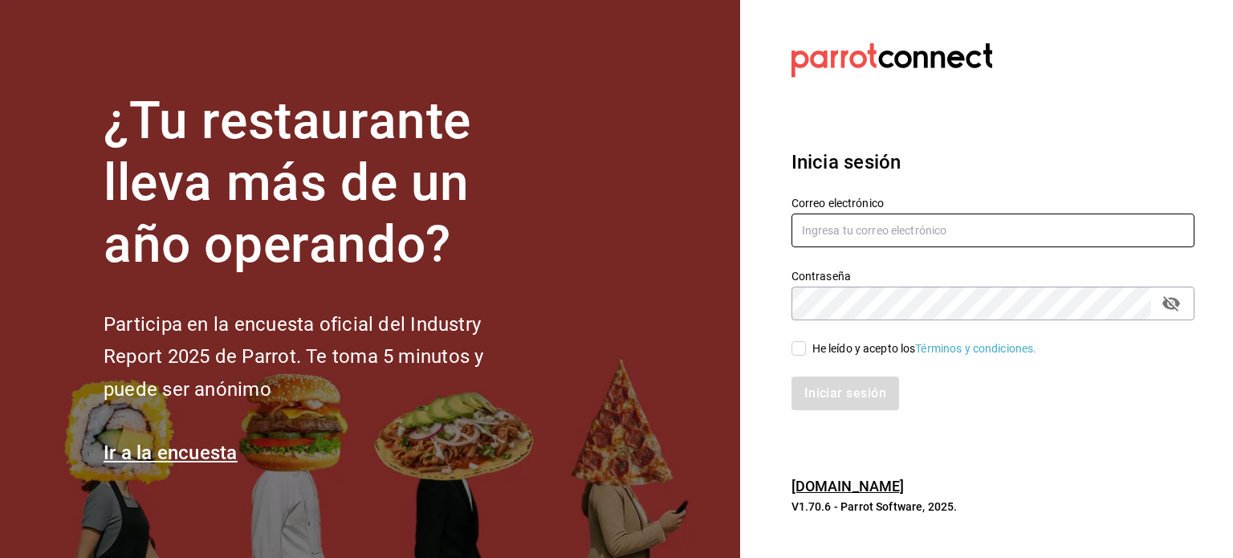
type input "magda@parrotsoftware.io"
drag, startPoint x: 1029, startPoint y: 227, endPoint x: 711, endPoint y: 194, distance: 320.4
click at [711, 194] on div "¿Tu restaurante lleva más de un año operando? Participa en la encuesta oficial …" at bounding box center [616, 279] width 1233 height 558
paste input "Parr0tConnec7"
type input "Parr0tConnec7"
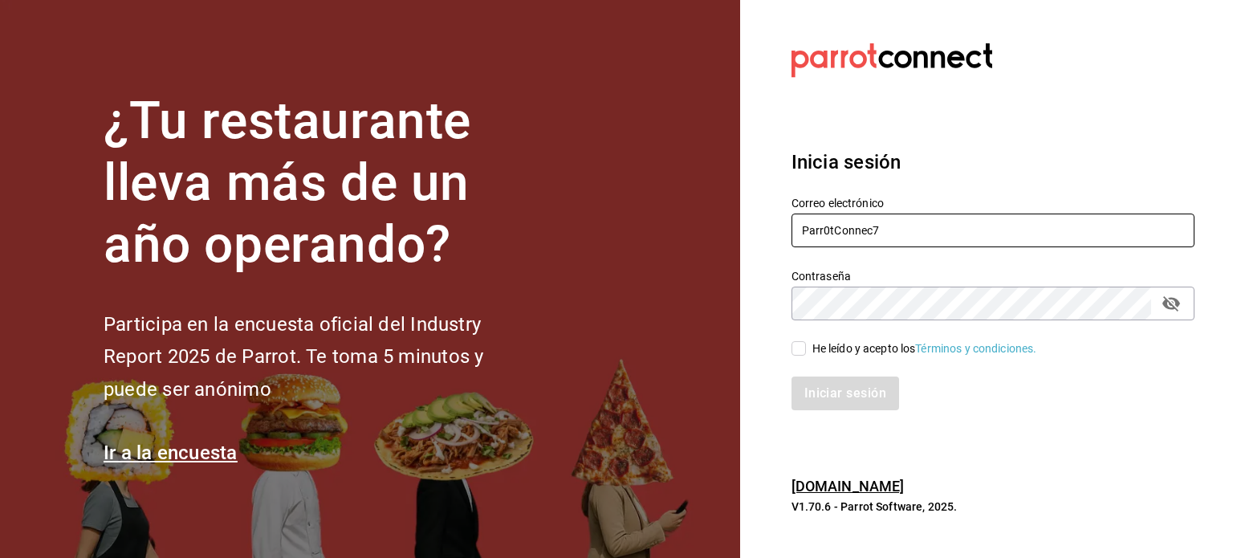
drag, startPoint x: 959, startPoint y: 231, endPoint x: 726, endPoint y: 215, distance: 234.2
click at [726, 215] on div "¿Tu restaurante lleva más de un año operando? Participa en la encuesta oficial …" at bounding box center [616, 279] width 1233 height 558
paste input "gulacdmx@grupobikiya.com Parr0tConnec7"
type input "gulacdmx@grupobikiya.com Parr0tConnec7"
click at [1000, 230] on input "gulacdmx@grupobikiya.com Parr0tConnec7" at bounding box center [993, 231] width 403 height 34
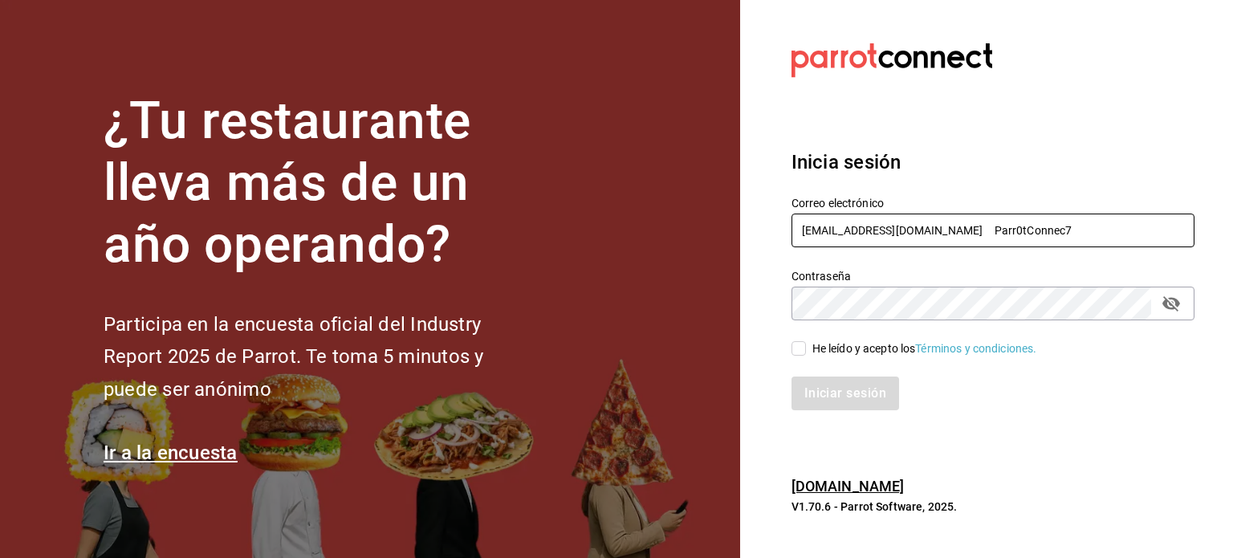
click at [1000, 230] on input "gulacdmx@grupobikiya.com Parr0tConnec7" at bounding box center [993, 231] width 403 height 34
click at [986, 237] on input "gulacdmx@grupobikiya.com Parr0tConnec7" at bounding box center [993, 231] width 403 height 34
type input "[EMAIL_ADDRESS][DOMAIN_NAME]"
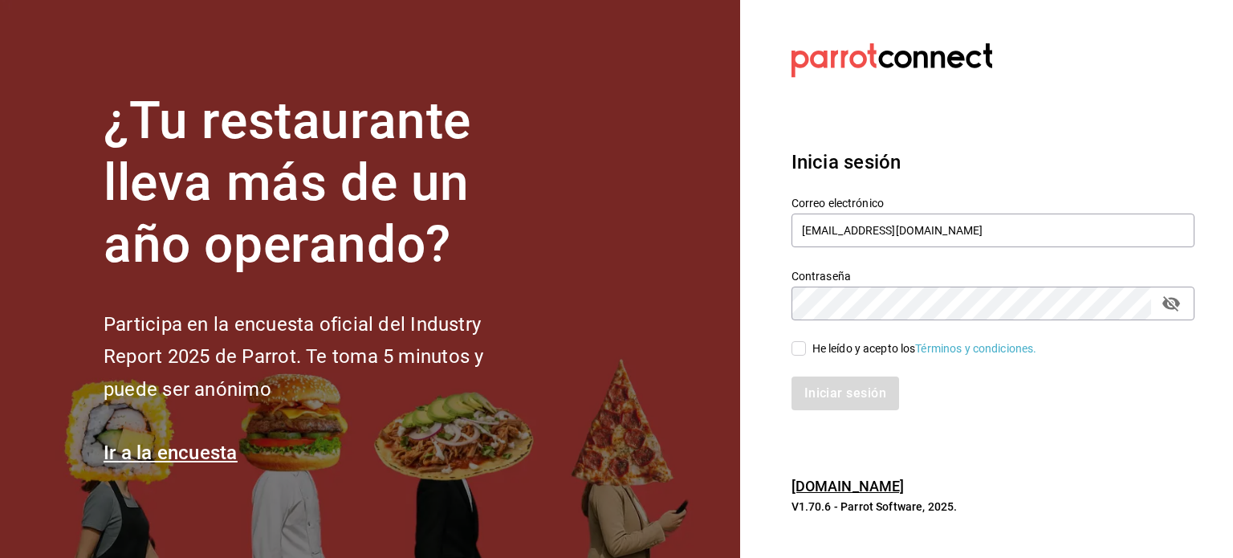
click at [809, 348] on span "He leído y acepto los Términos y condiciones." at bounding box center [921, 348] width 231 height 17
click at [806, 348] on input "He leído y acepto los Términos y condiciones." at bounding box center [799, 348] width 14 height 14
checkbox input "true"
click at [866, 389] on button "Iniciar sesión" at bounding box center [846, 394] width 109 height 34
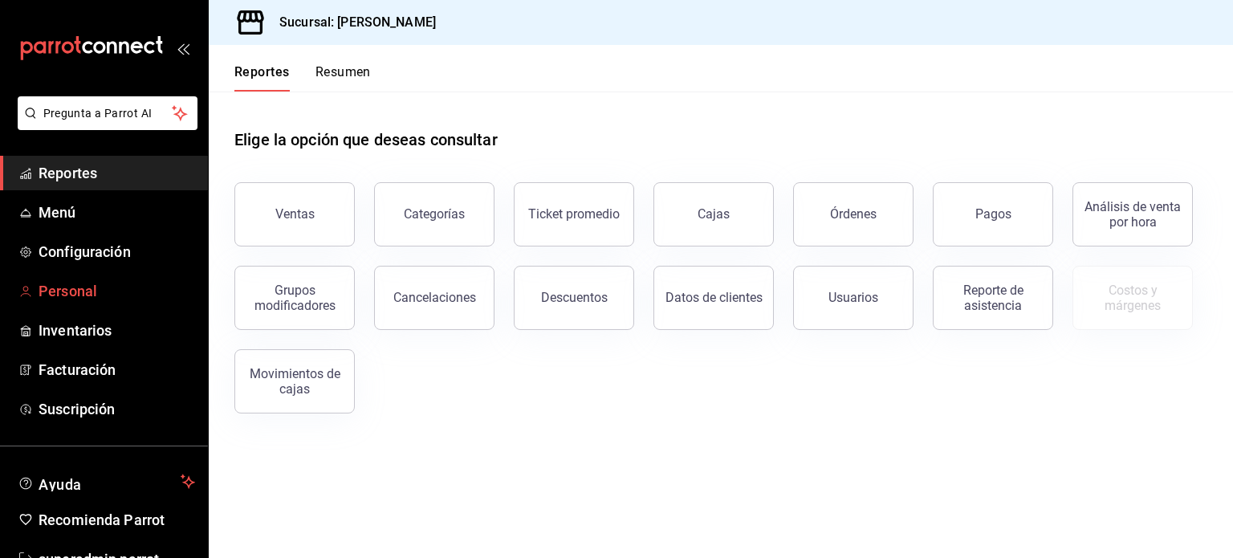
click at [74, 294] on span "Personal" at bounding box center [117, 291] width 157 height 22
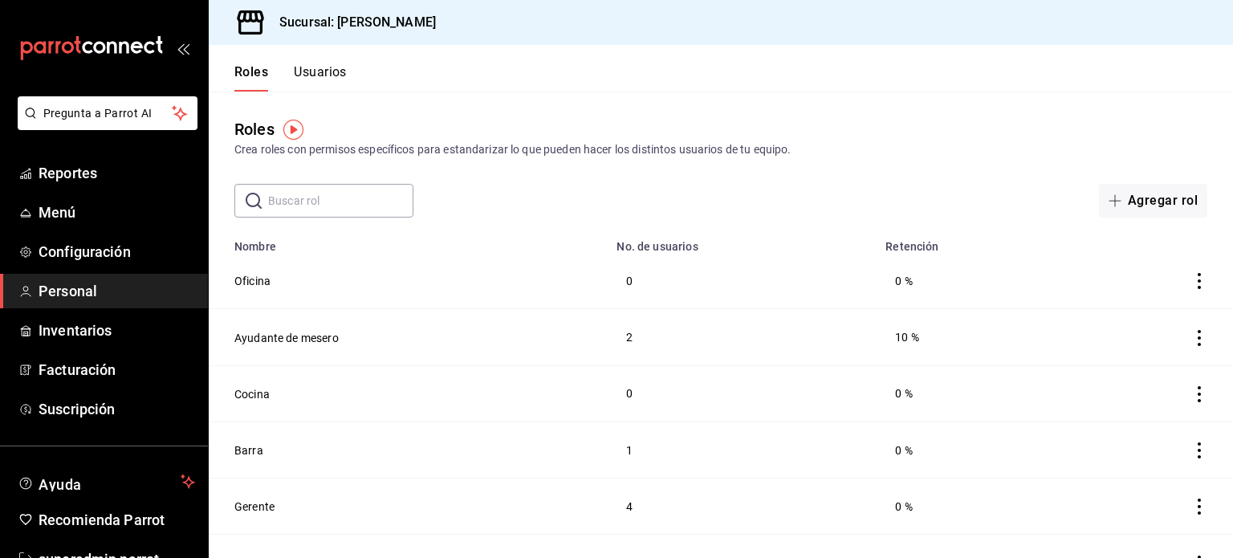
click at [334, 71] on button "Usuarios" at bounding box center [320, 77] width 53 height 27
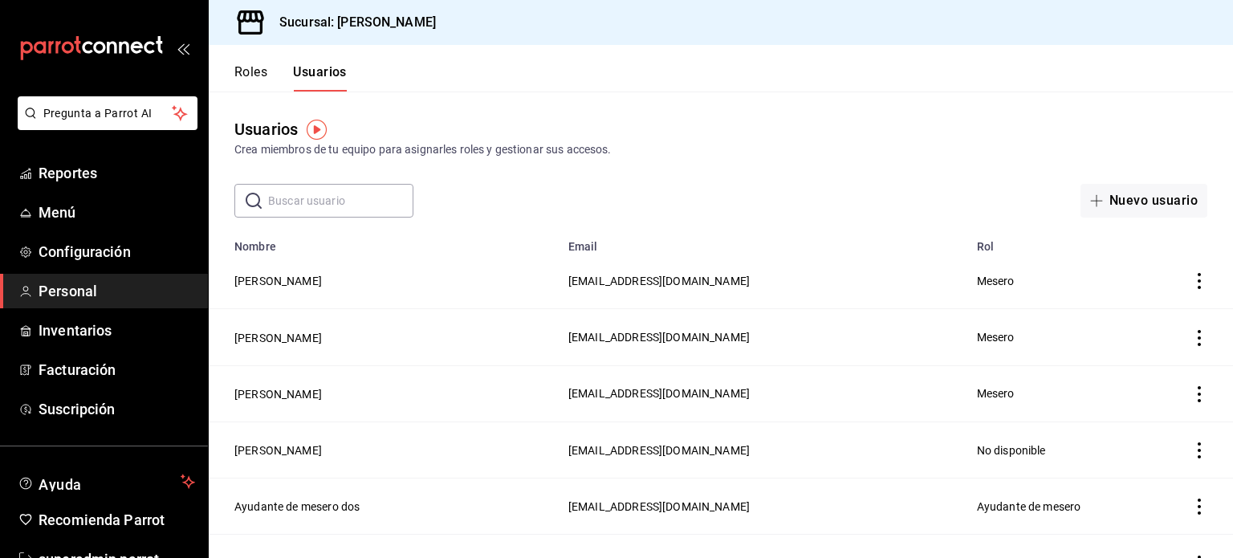
click at [245, 71] on button "Roles" at bounding box center [250, 77] width 33 height 27
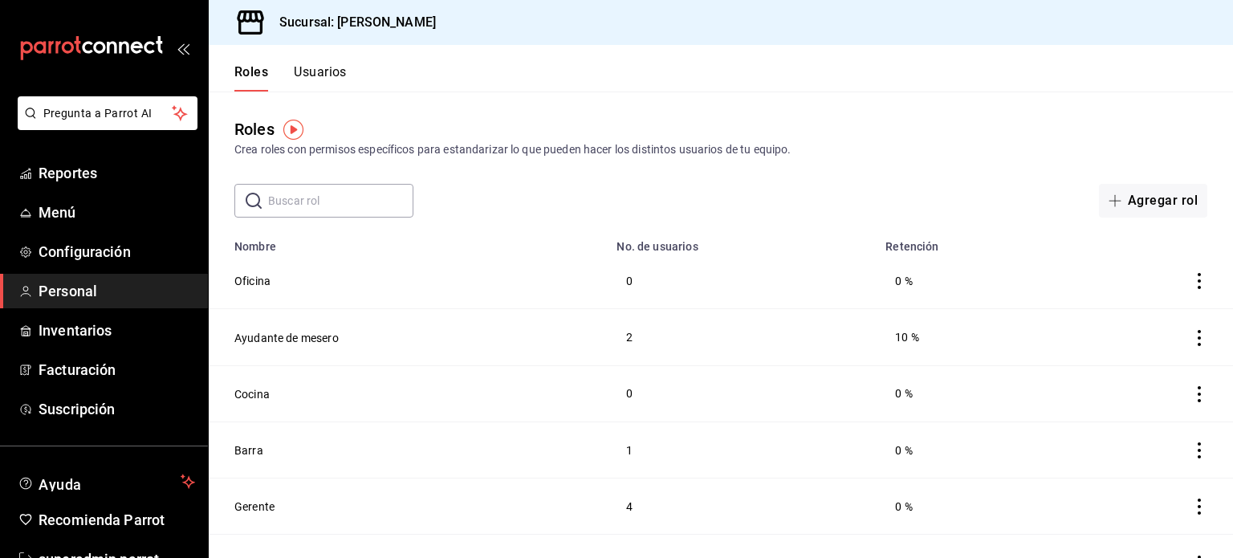
click at [333, 71] on button "Usuarios" at bounding box center [320, 77] width 53 height 27
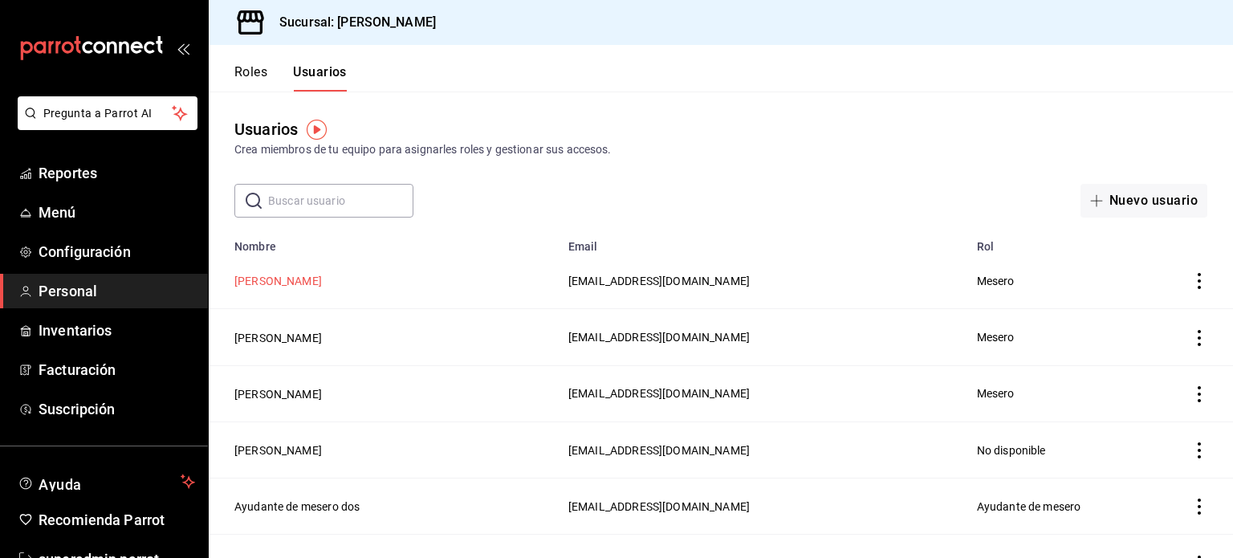
click at [295, 283] on button "[PERSON_NAME]" at bounding box center [278, 281] width 88 height 16
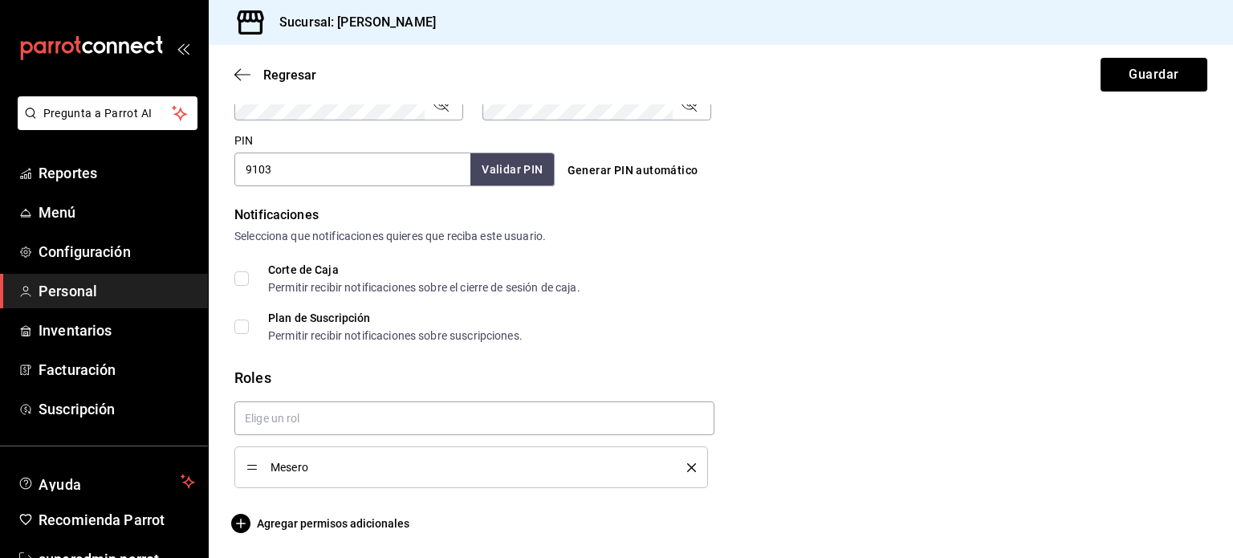
scroll to position [47, 0]
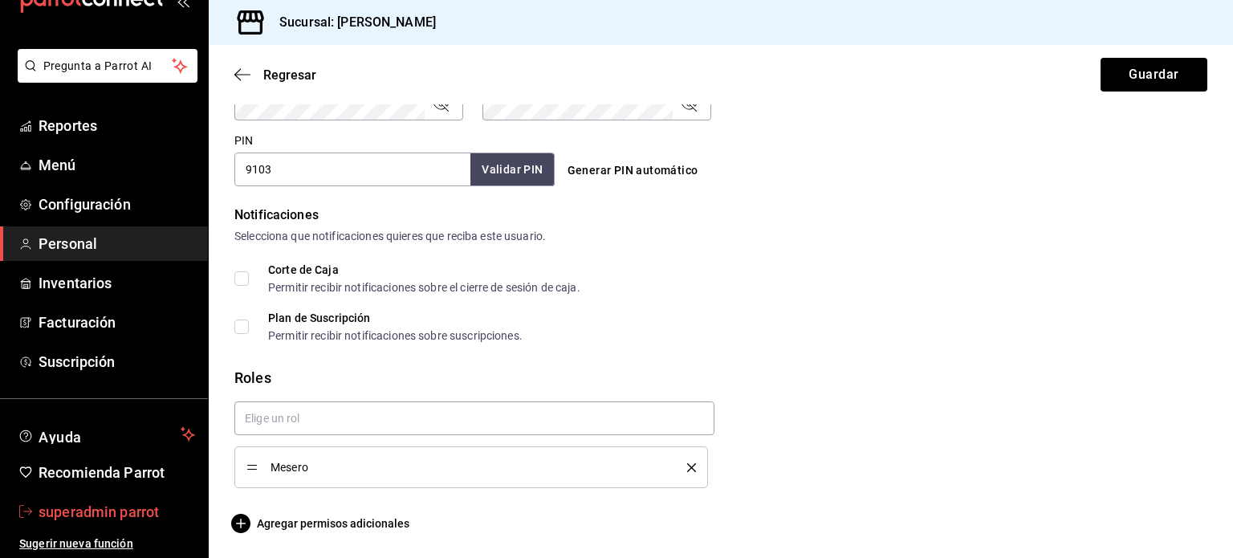
click at [108, 507] on span "superadmin parrot" at bounding box center [117, 512] width 157 height 22
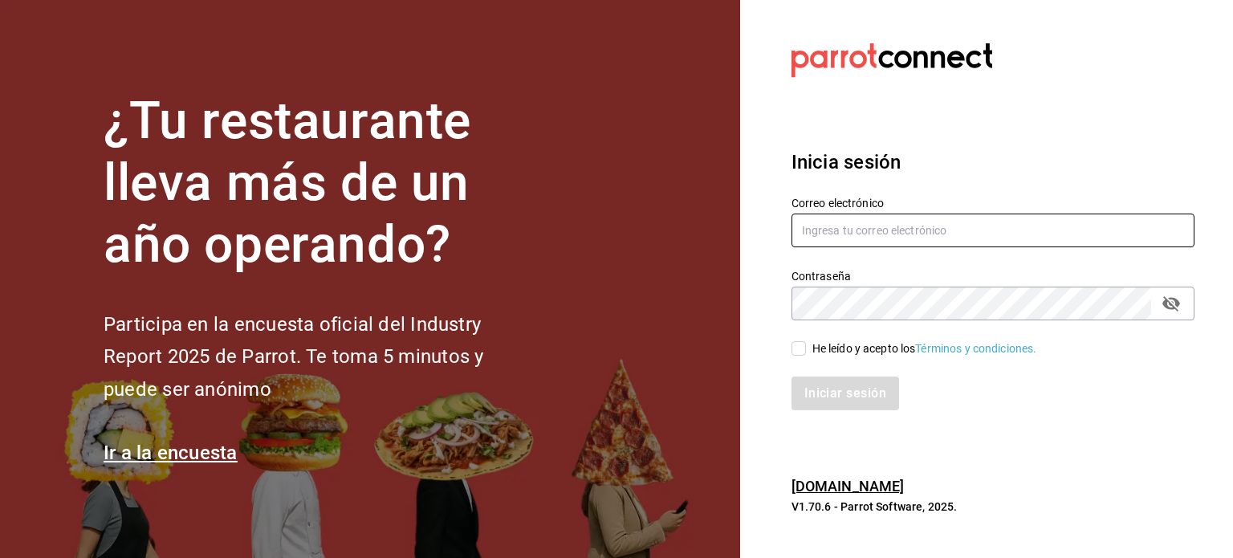
type input "magda@parrotsoftware.io"
drag, startPoint x: 1002, startPoint y: 238, endPoint x: 757, endPoint y: 220, distance: 245.6
click at [757, 220] on section "Datos incorrectos. Verifica que tu Correo o Contraseña estén bien escritos. Ini…" at bounding box center [986, 279] width 493 height 558
paste input "gulacdmx@grupobikiya.com Parr0tConnec7"
click at [1000, 231] on input "gulacdmx@grupobikiya.com Parr0tConnec7" at bounding box center [993, 231] width 403 height 34
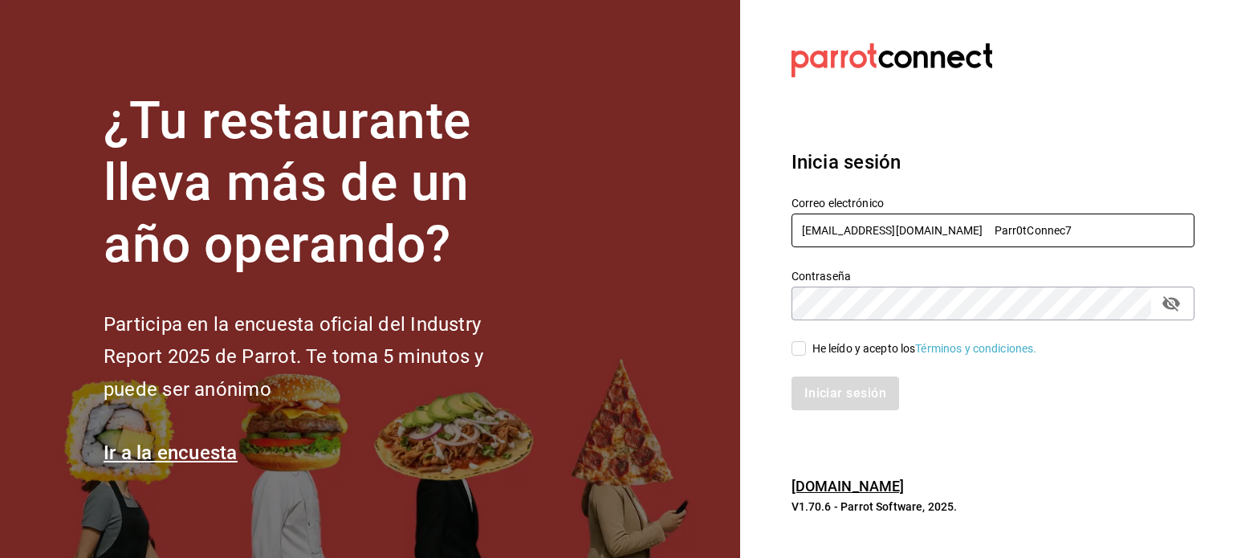
click at [1000, 231] on input "gulacdmx@grupobikiya.com Parr0tConnec7" at bounding box center [993, 231] width 403 height 34
type input "[EMAIL_ADDRESS][DOMAIN_NAME]"
click at [804, 353] on input "He leído y acepto los Términos y condiciones." at bounding box center [799, 348] width 14 height 14
checkbox input "true"
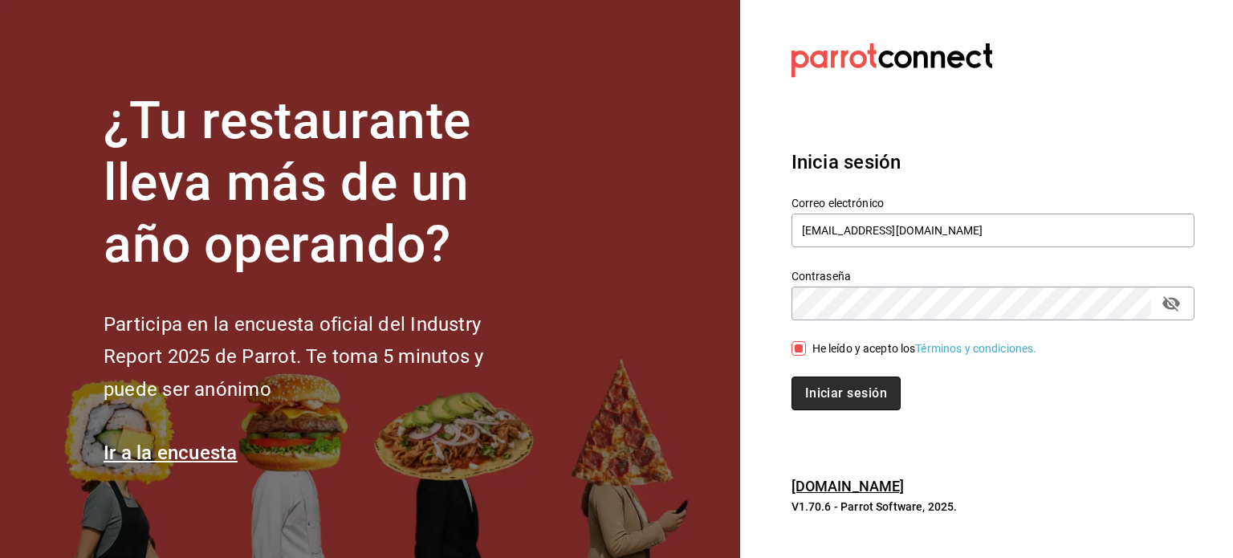
click at [850, 401] on button "Iniciar sesión" at bounding box center [846, 394] width 109 height 34
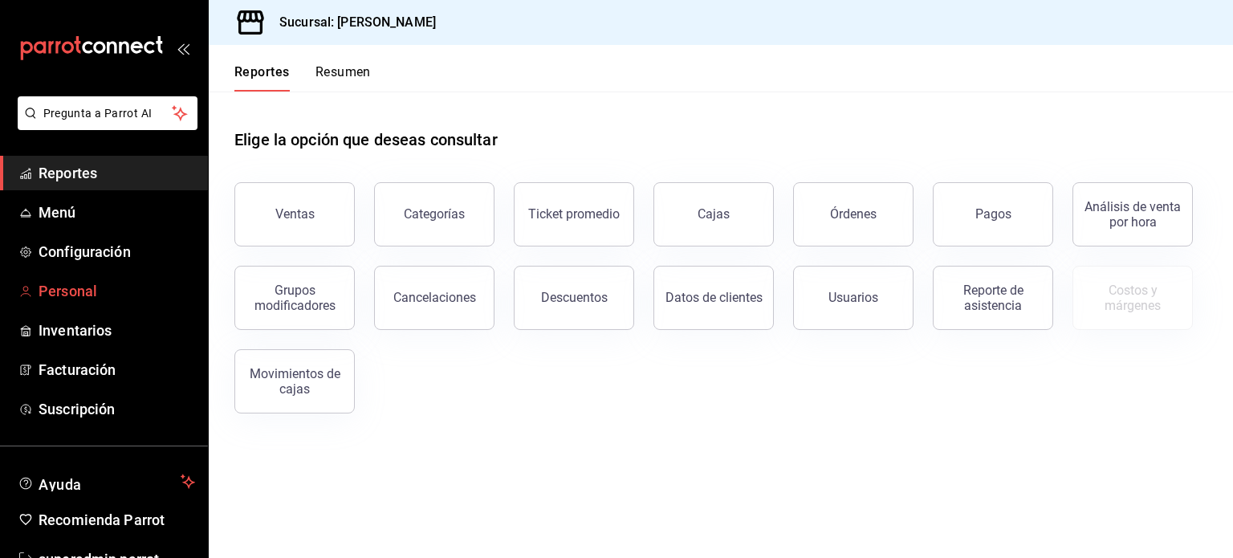
click at [77, 287] on span "Personal" at bounding box center [117, 291] width 157 height 22
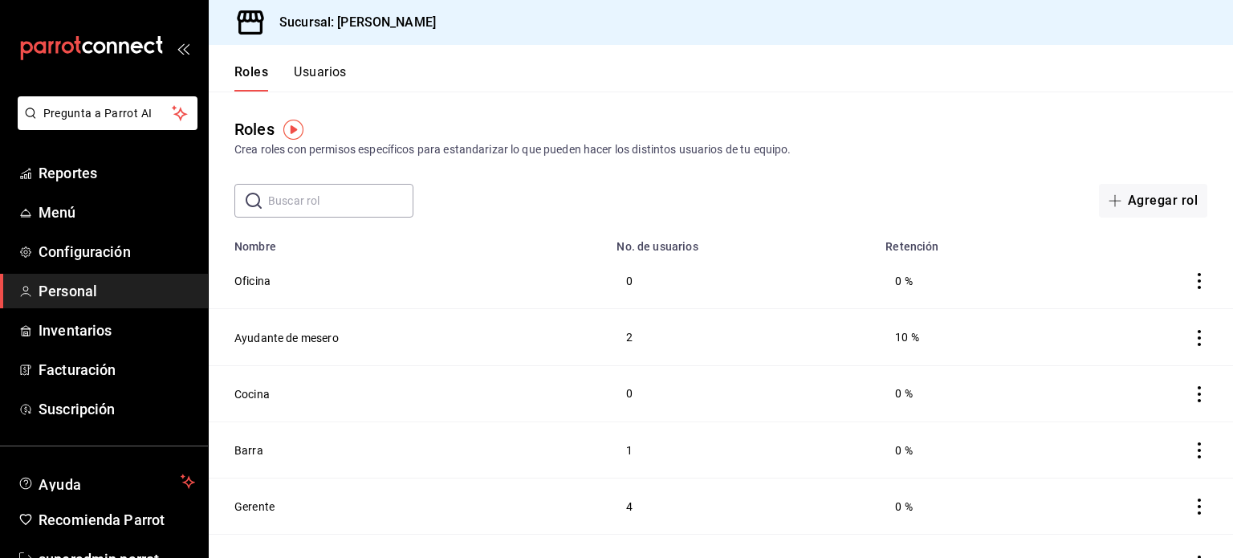
click at [336, 68] on button "Usuarios" at bounding box center [320, 77] width 53 height 27
